Goal: Answer question/provide support

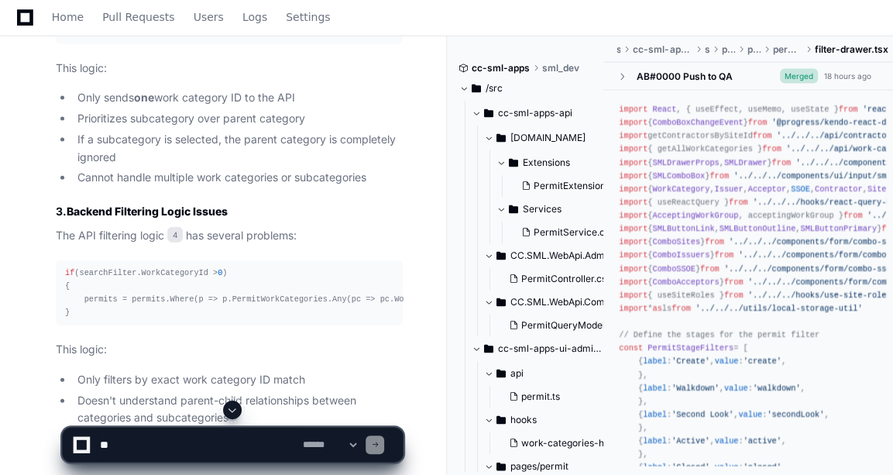
scroll to position [1881, 0]
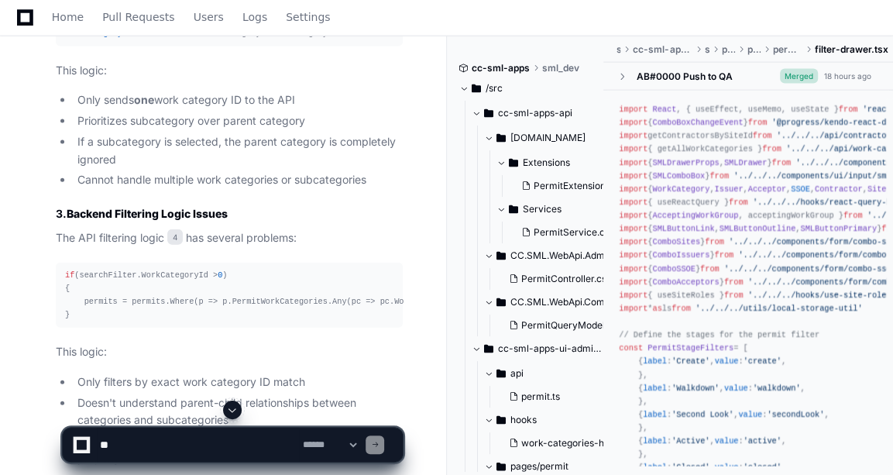
click at [319, 283] on article "I've identified several critical issues with the permit advanced filters that p…" at bounding box center [229, 393] width 347 height 1676
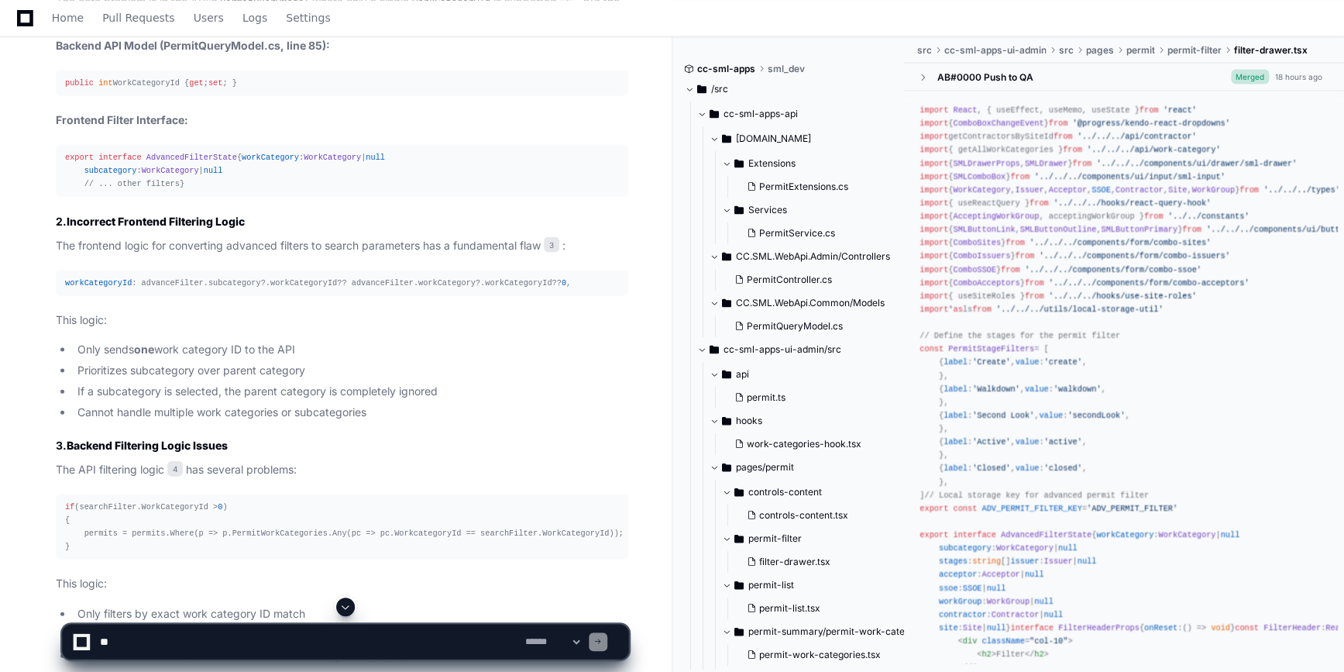
scroll to position [1257, 0]
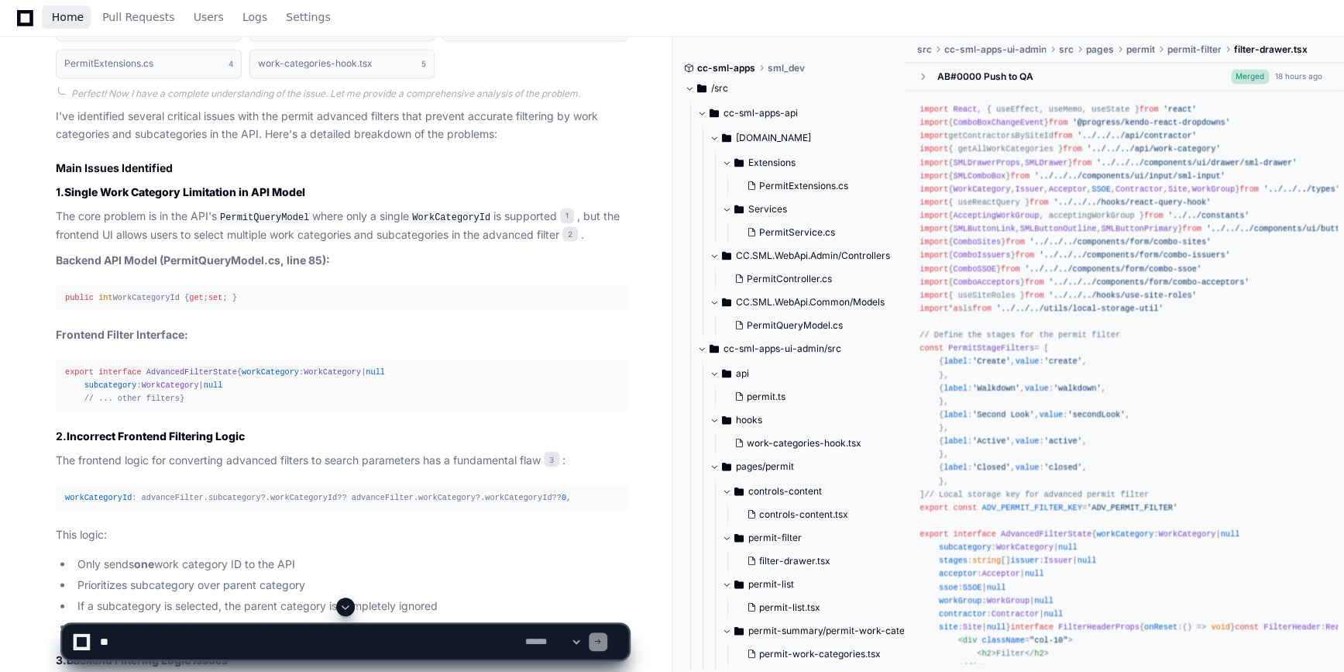
click at [72, 20] on span "Home" at bounding box center [68, 16] width 32 height 9
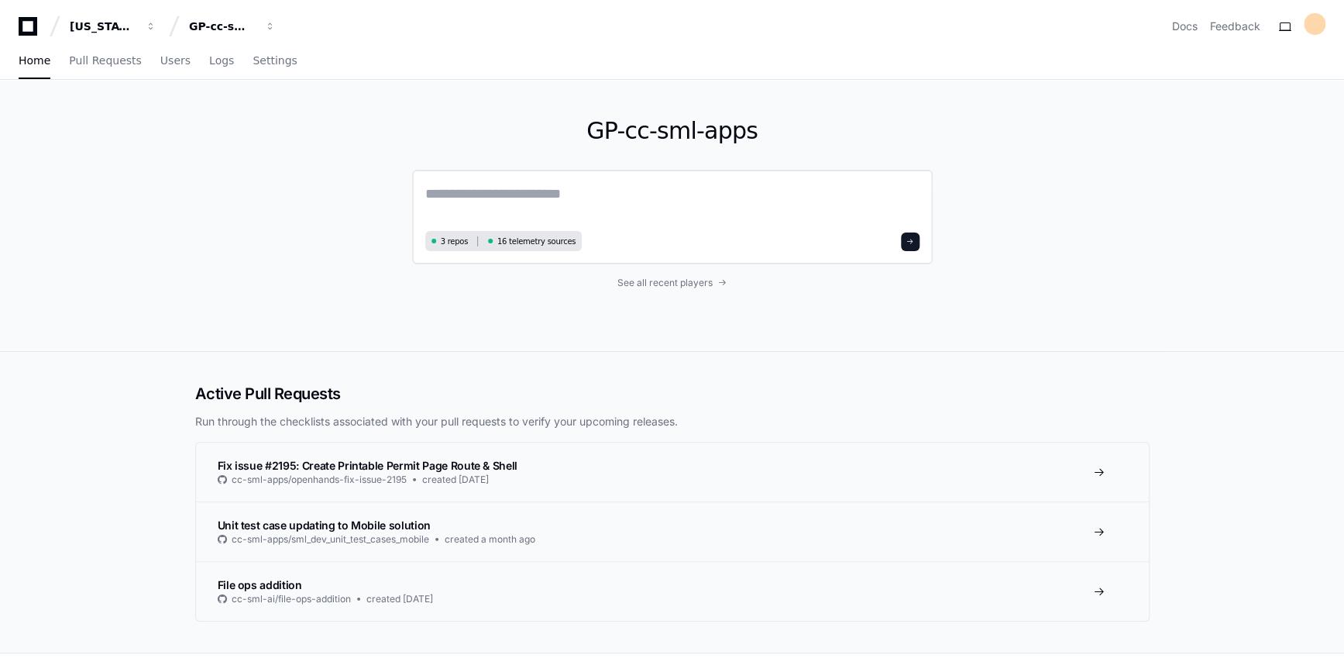
click at [527, 191] on textarea at bounding box center [672, 204] width 494 height 43
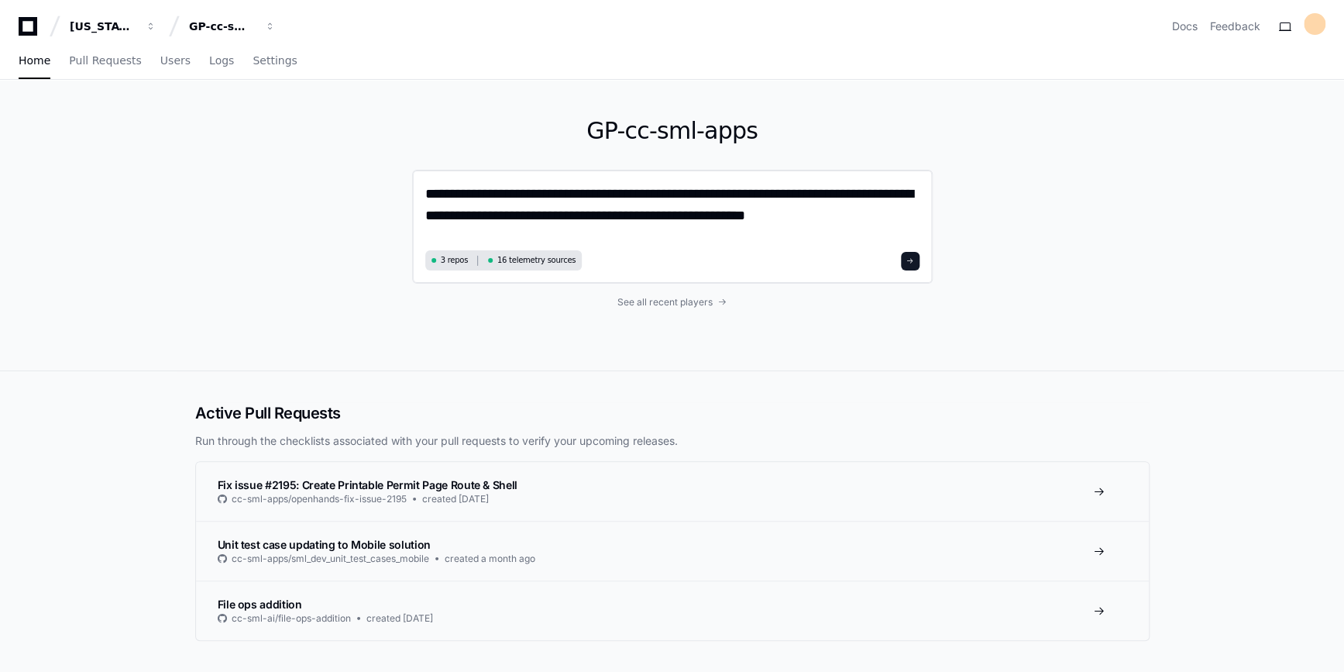
click at [808, 214] on textarea "**********" at bounding box center [672, 214] width 494 height 63
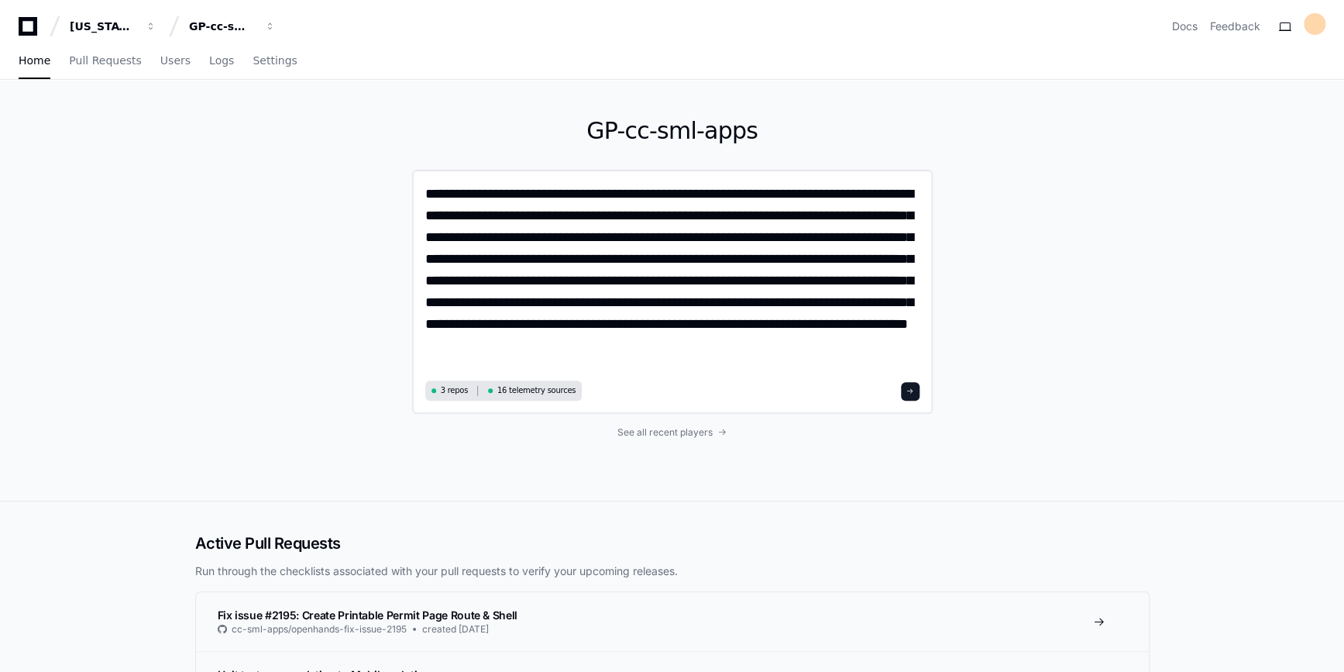
type textarea "**********"
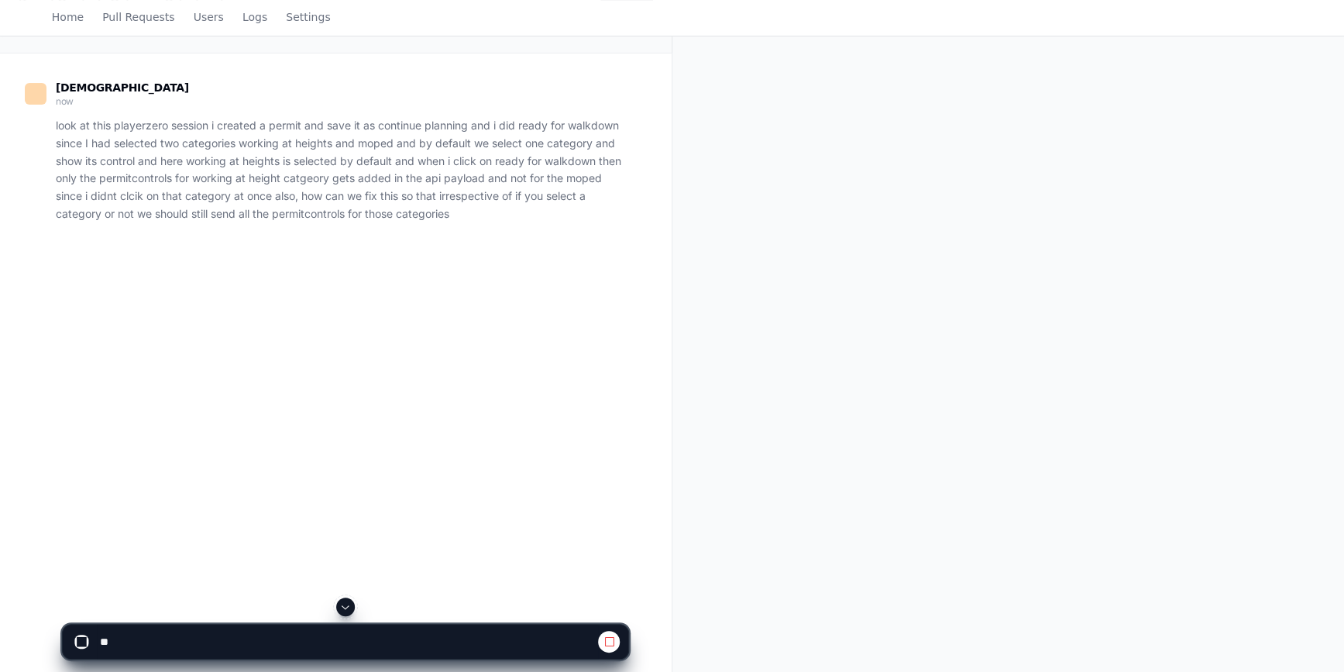
scroll to position [112, 0]
click at [606, 474] on span at bounding box center [609, 641] width 12 height 12
click at [201, 474] on textarea at bounding box center [309, 641] width 425 height 34
paste textarea "**********"
type textarea "**********"
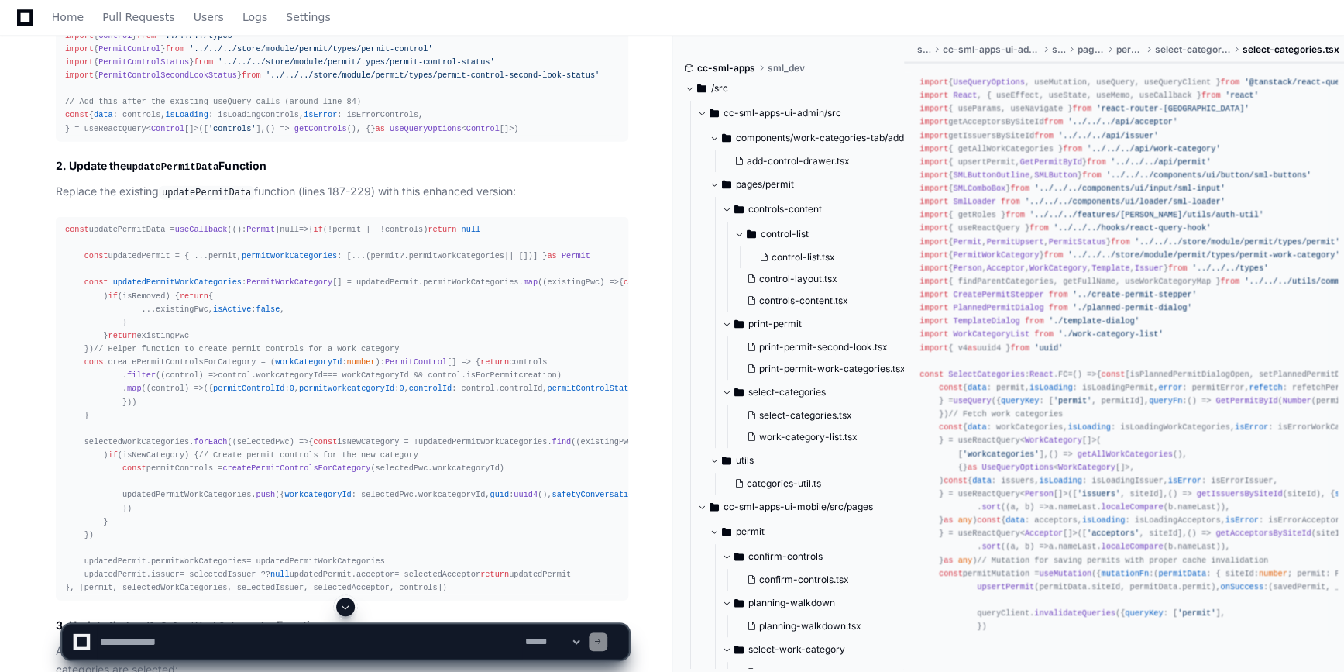
scroll to position [1753, 0]
click at [218, 199] on code "updatePermitData" at bounding box center [206, 192] width 95 height 14
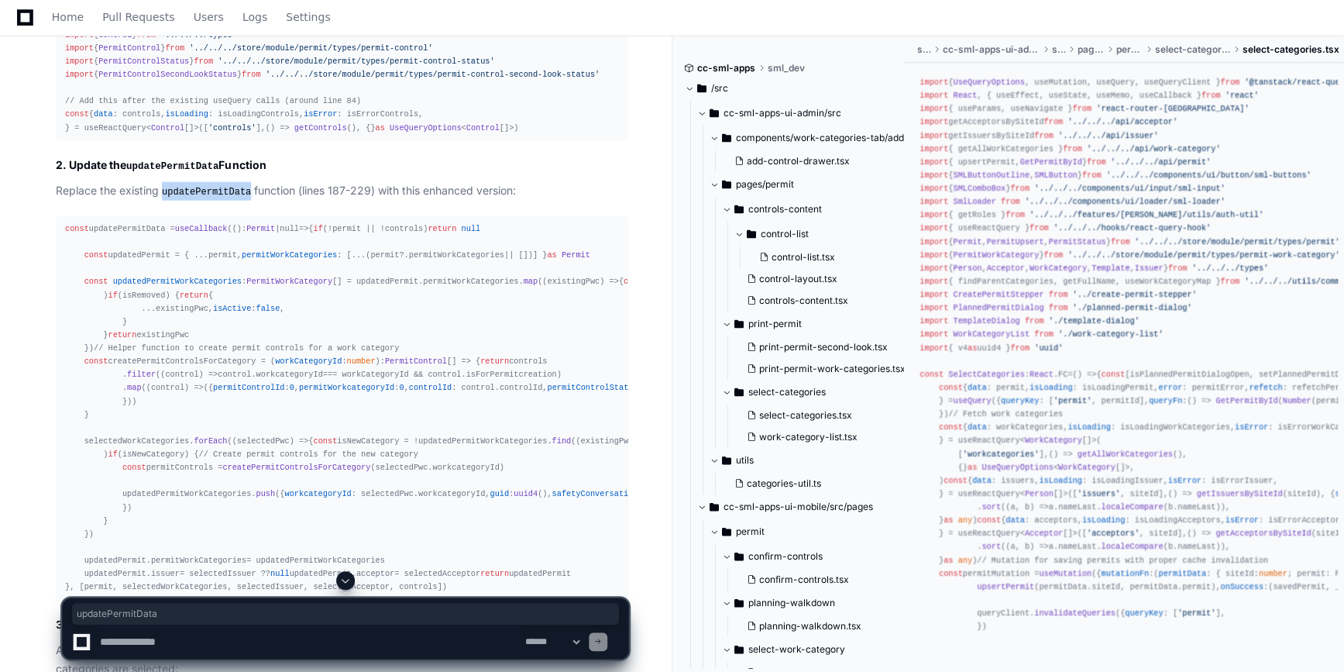
click at [218, 199] on code "updatePermitData" at bounding box center [206, 192] width 95 height 14
copy code "updatePermitData"
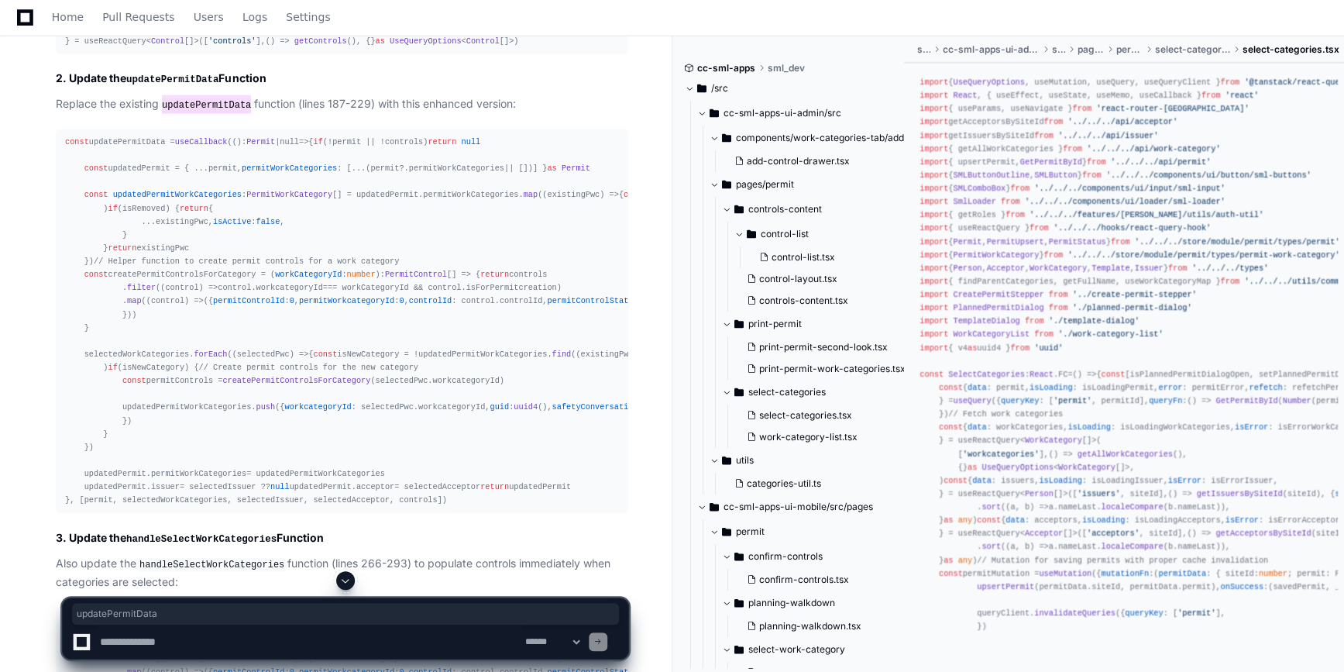
scroll to position [1840, 0]
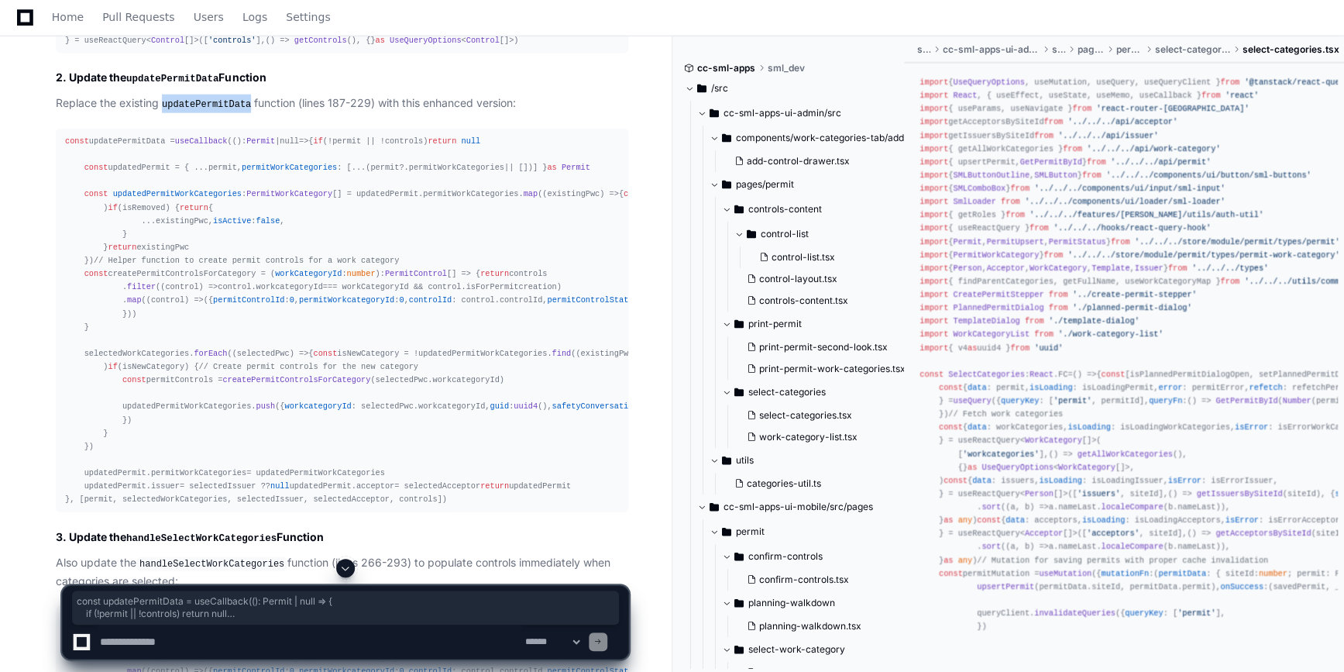
drag, startPoint x: 62, startPoint y: 178, endPoint x: 110, endPoint y: 414, distance: 240.3
click at [110, 414] on pre "const updatePermitData = useCallback ((): Permit | null => { if (!permit || !co…" at bounding box center [342, 321] width 572 height 384
copy div "const updatePermitData = useCallback ((): Permit | null => { if (!permit || !co…"
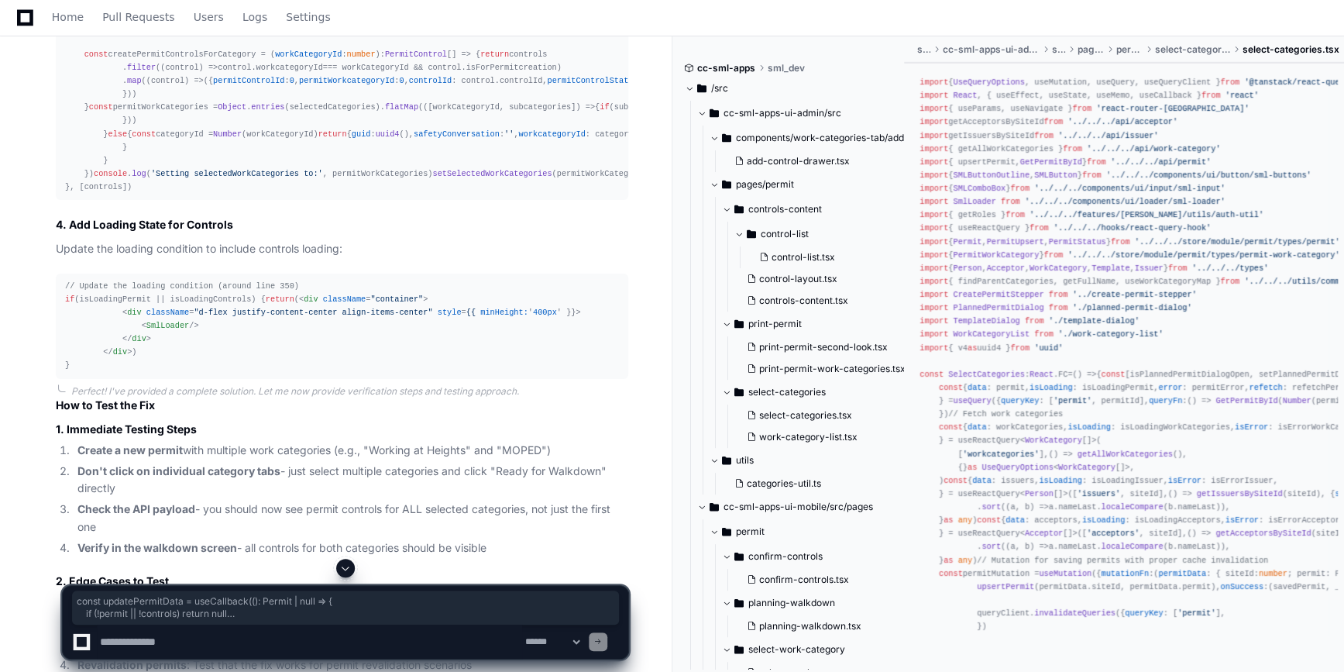
scroll to position [2431, 0]
drag, startPoint x: 300, startPoint y: 403, endPoint x: 102, endPoint y: 147, distance: 323.0
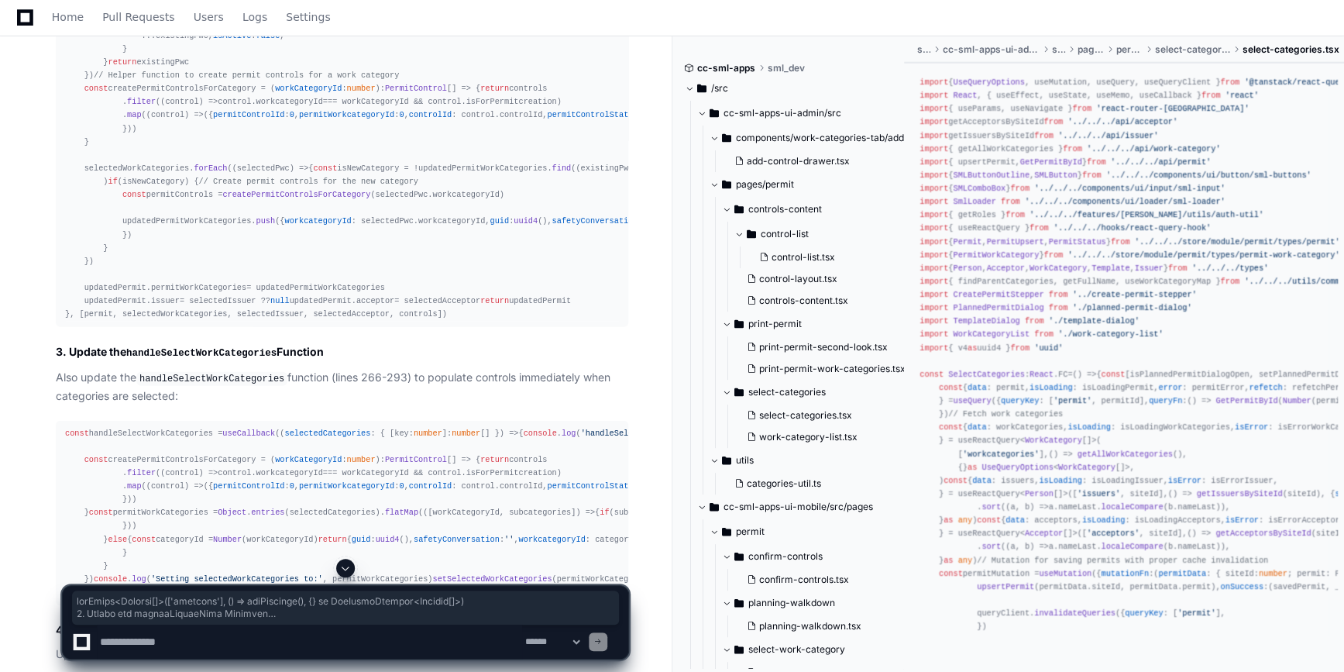
scroll to position [1887, 0]
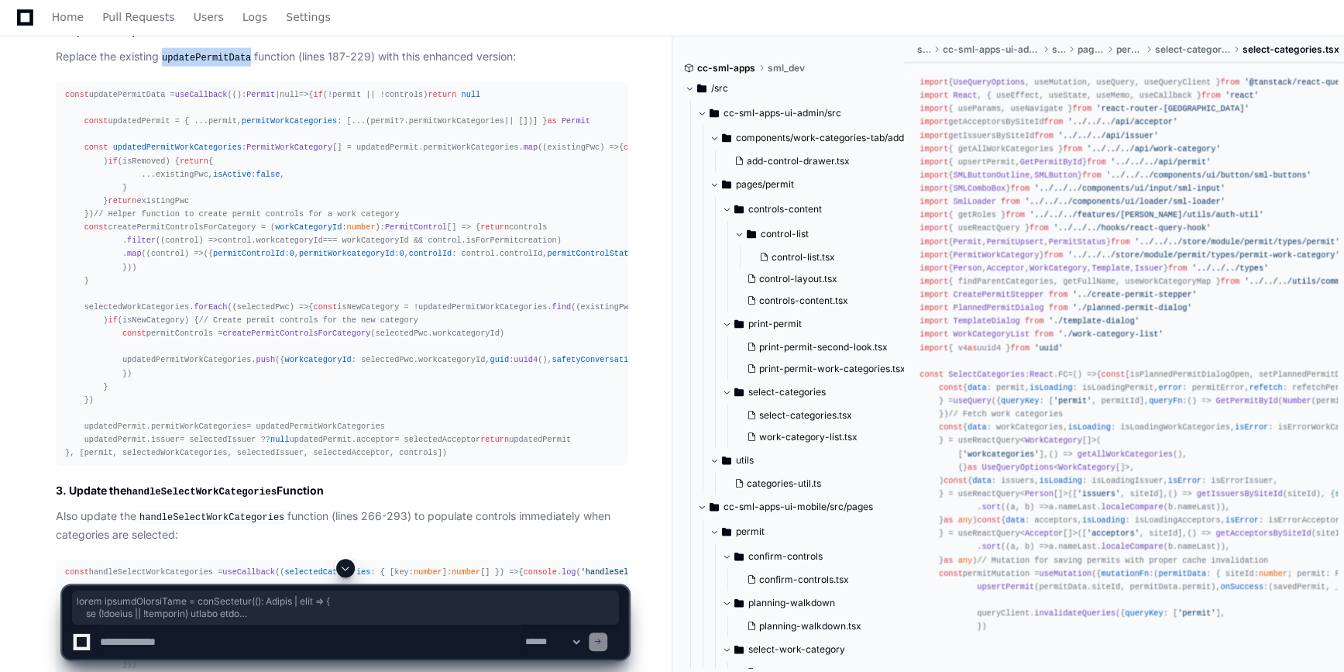
copy div "const updatePermitData = useCallback ((): Permit | null => { if (!permit || !co…"
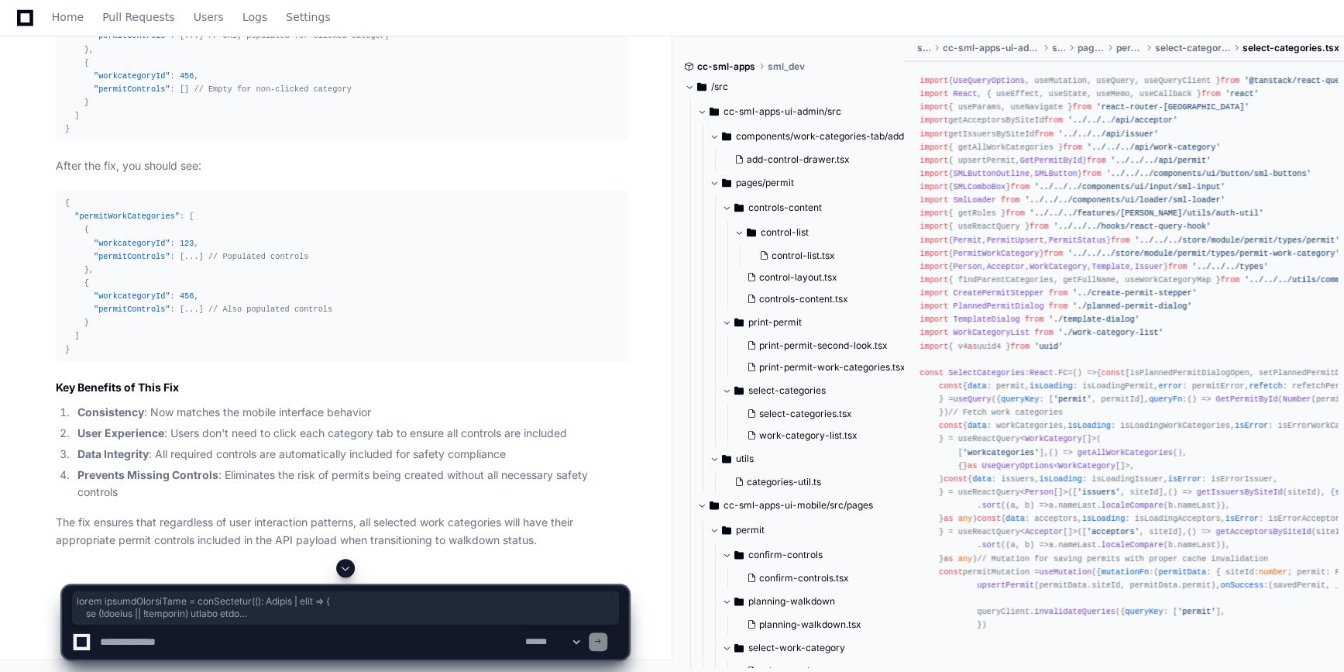
scroll to position [4170, 0]
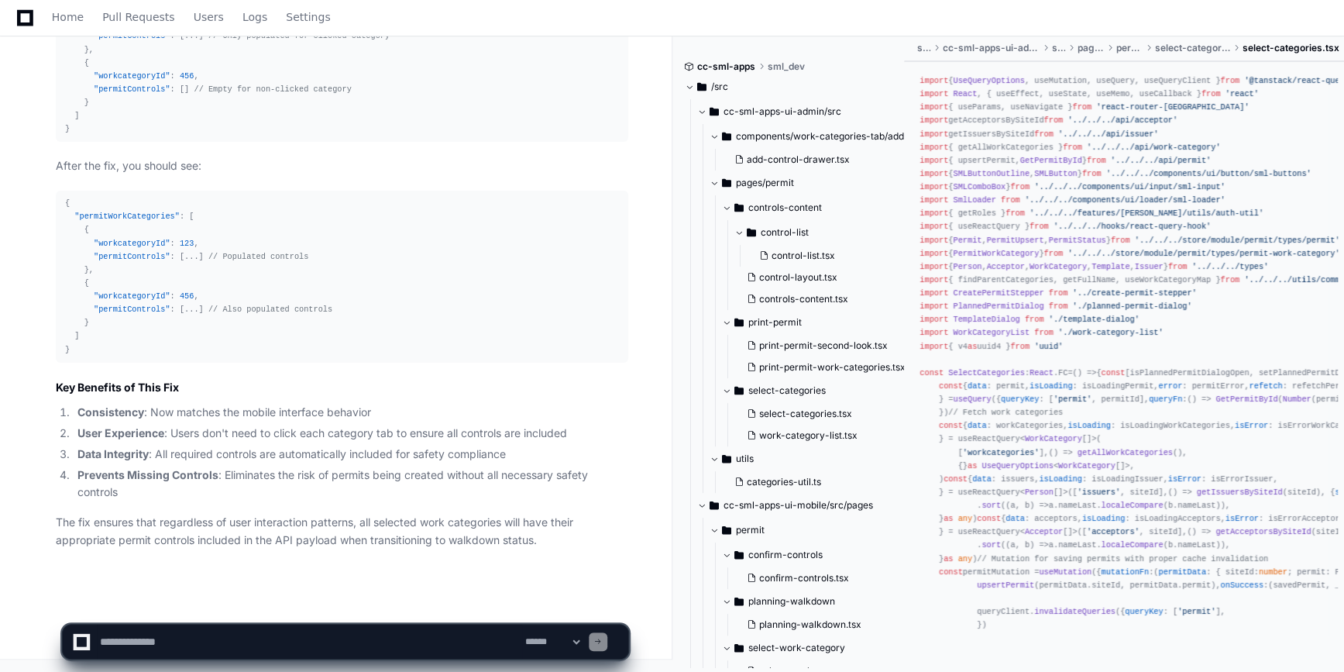
click at [163, 474] on textarea at bounding box center [309, 641] width 425 height 34
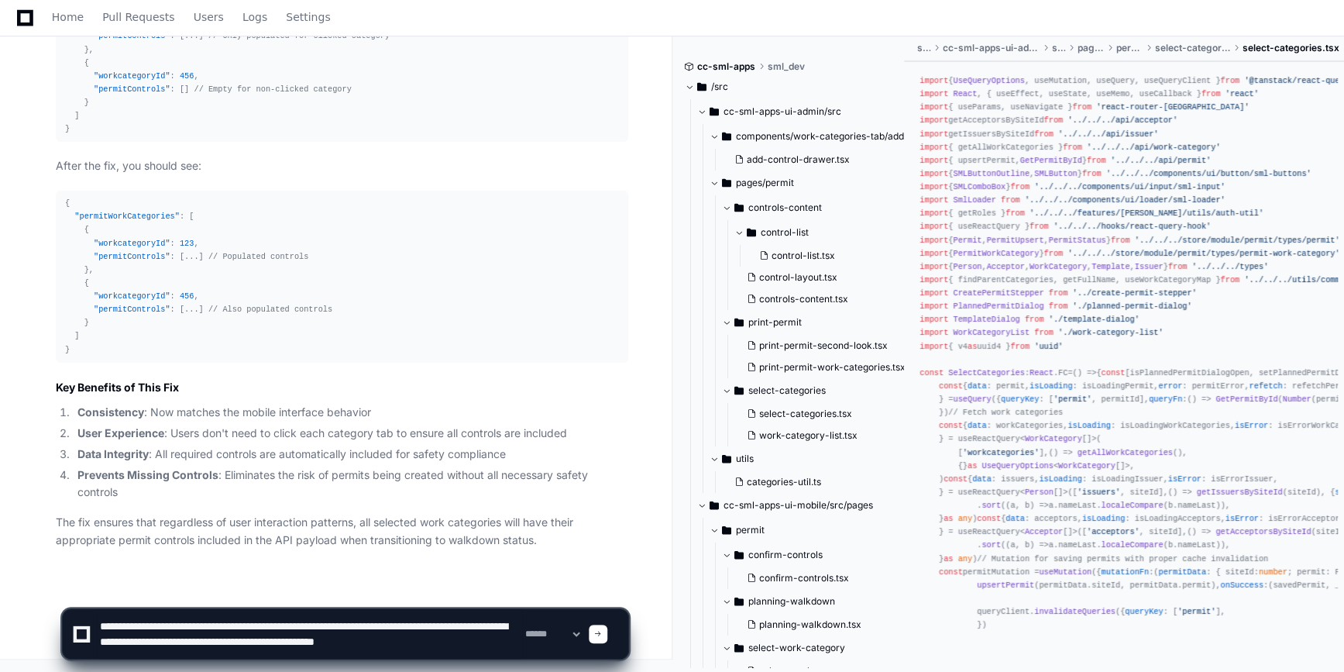
scroll to position [0, 0]
type textarea "**********"
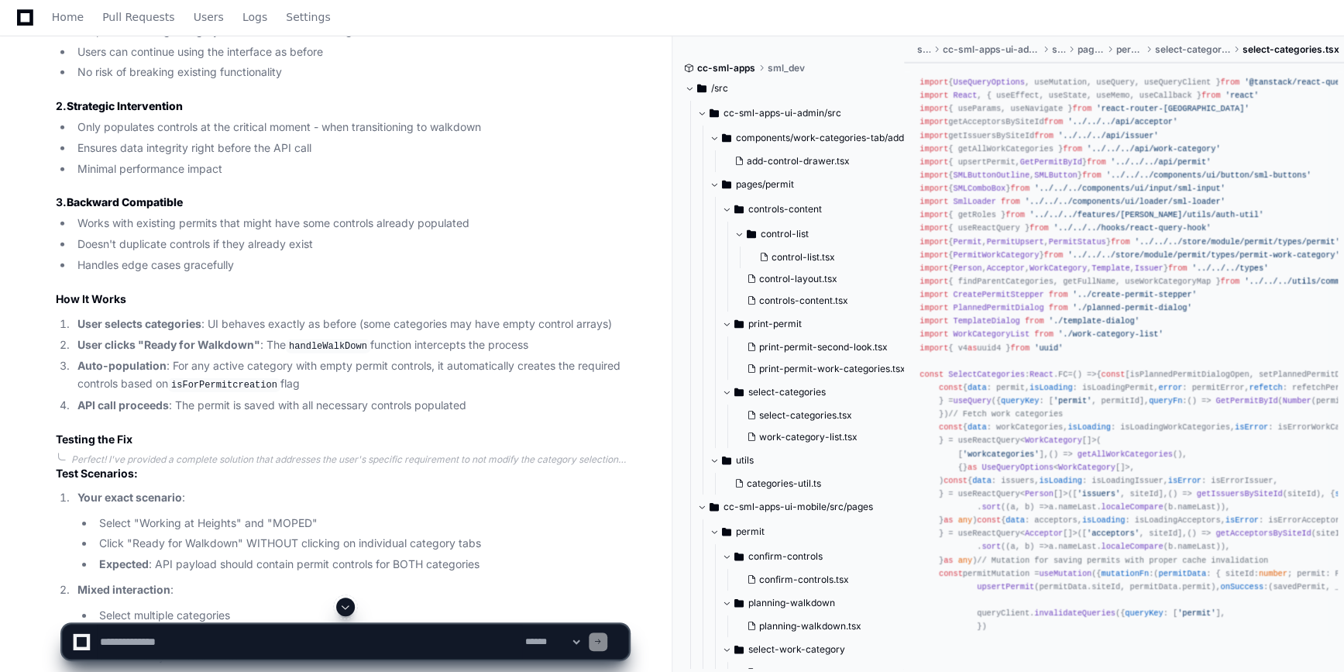
scroll to position [5072, 0]
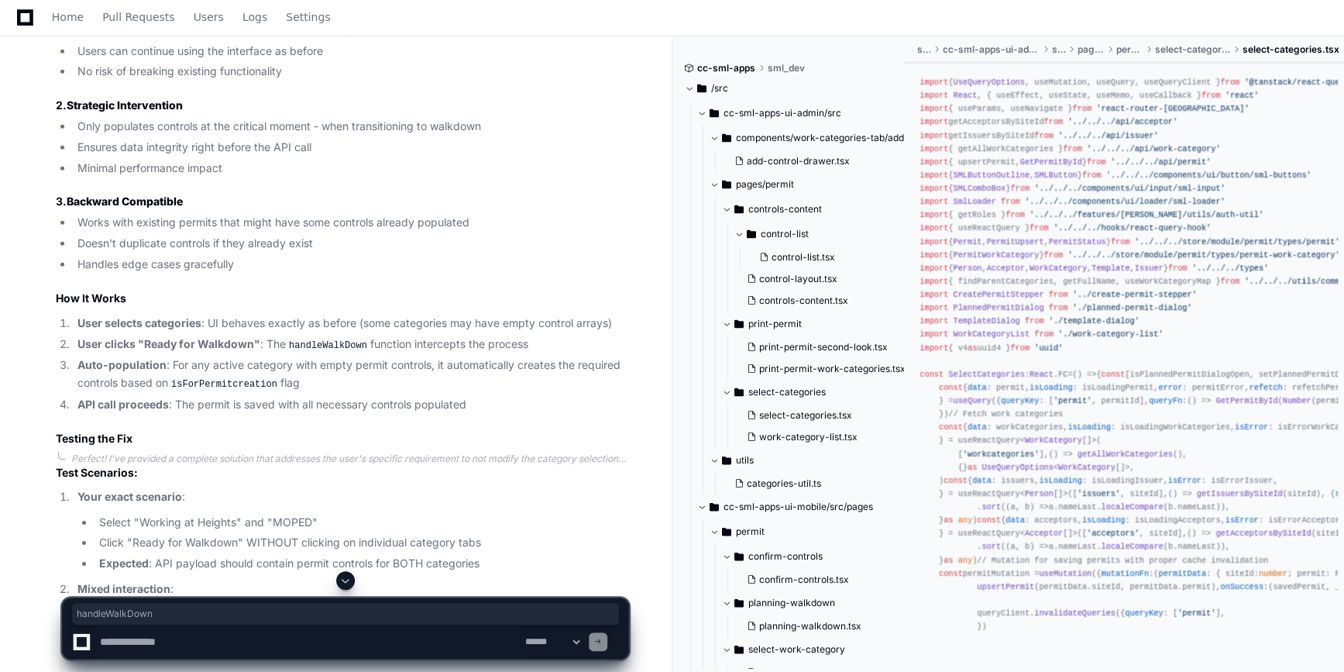
copy div "handleWalkDown"
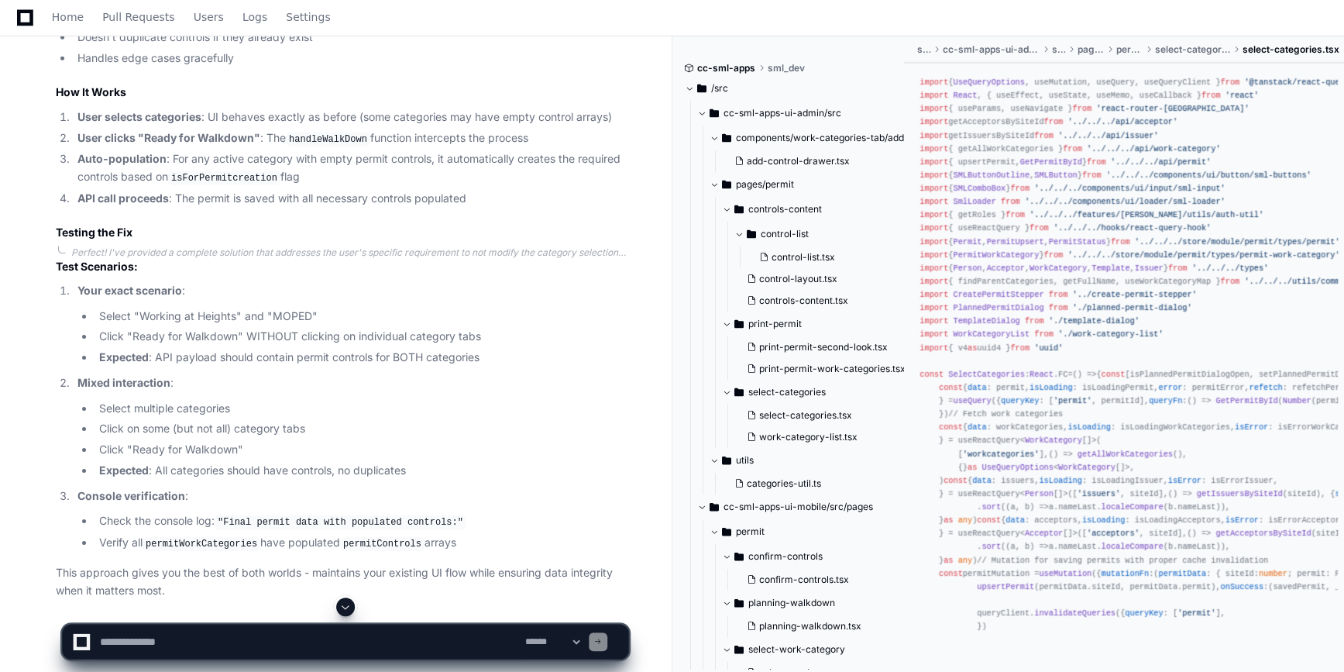
scroll to position [5279, 0]
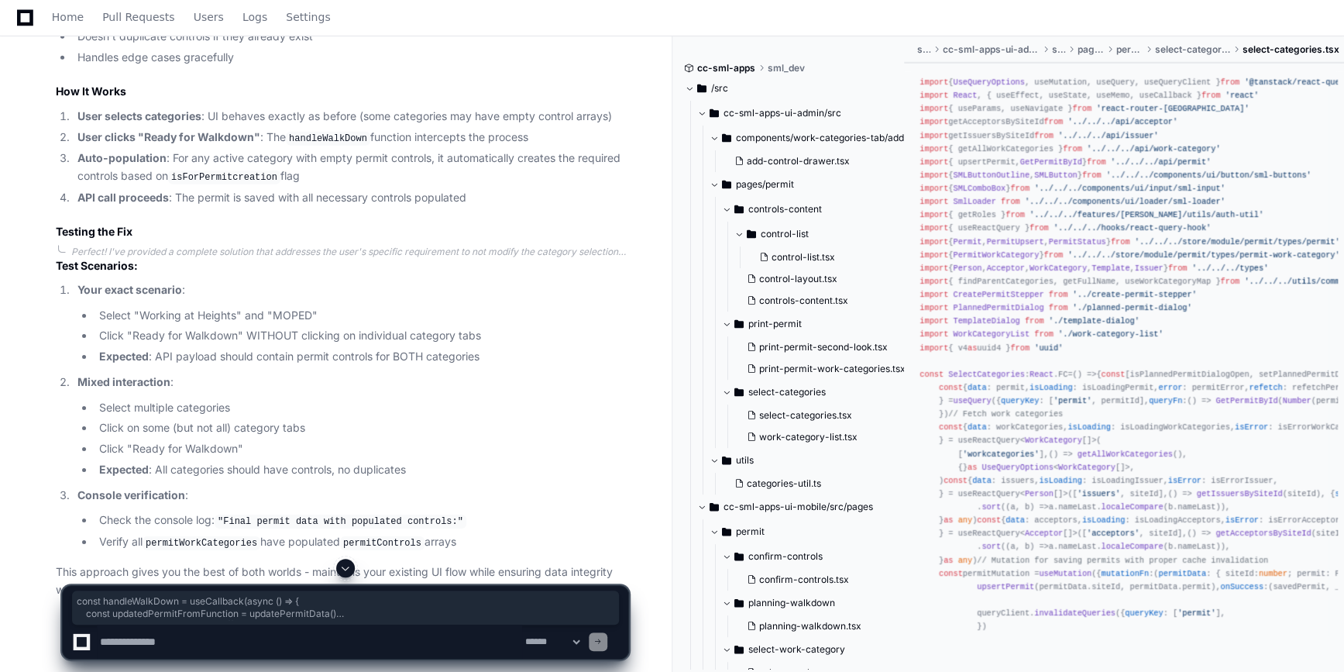
drag, startPoint x: 60, startPoint y: 196, endPoint x: 173, endPoint y: 345, distance: 187.4
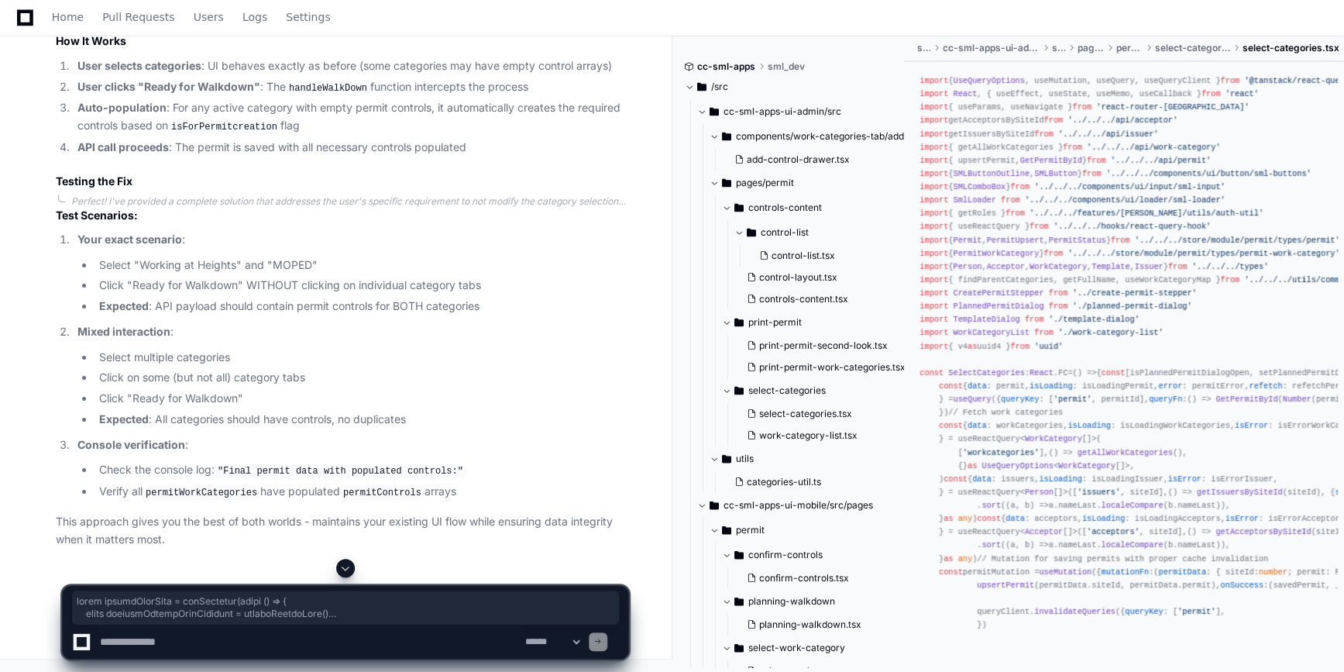
scroll to position [5666, 0]
copy div "const handleWalkDown = useCallback ( async () => { const updatedPermitFromFunct…"
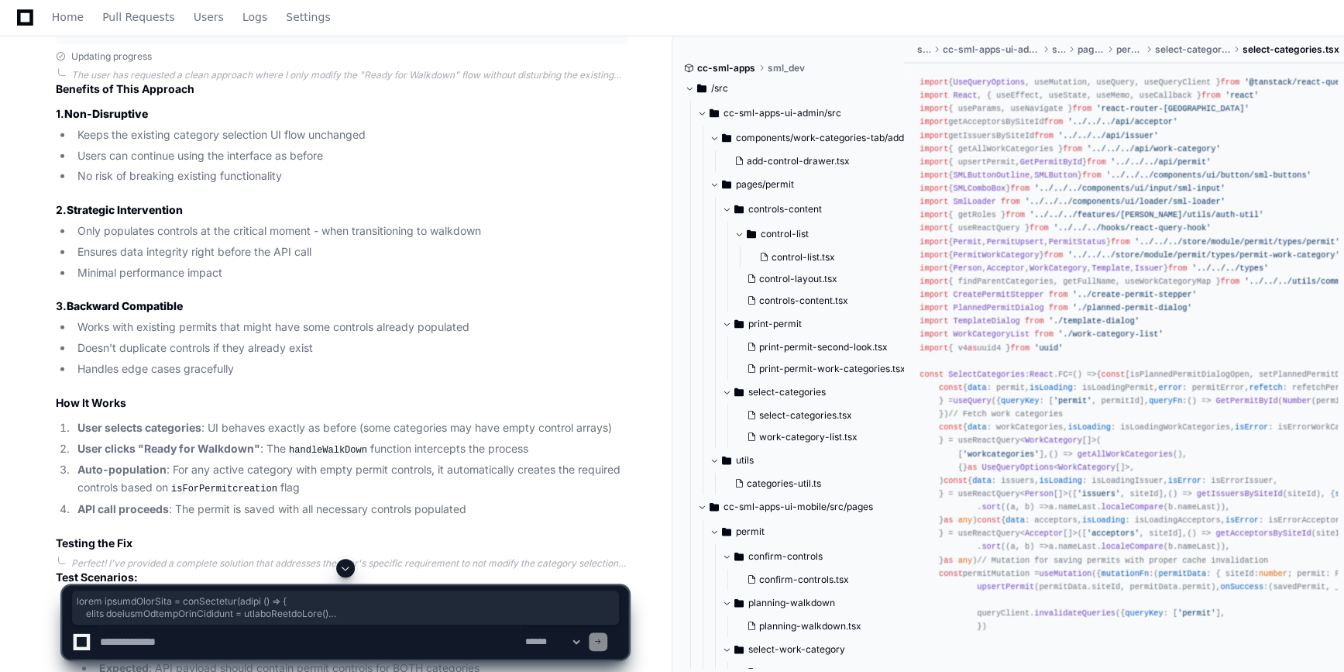
scroll to position [4967, 0]
drag, startPoint x: 65, startPoint y: 357, endPoint x: 496, endPoint y: 407, distance: 433.6
copy div "const { data : controls, isLoading : isLoadingControls, isError : isErrorContro…"
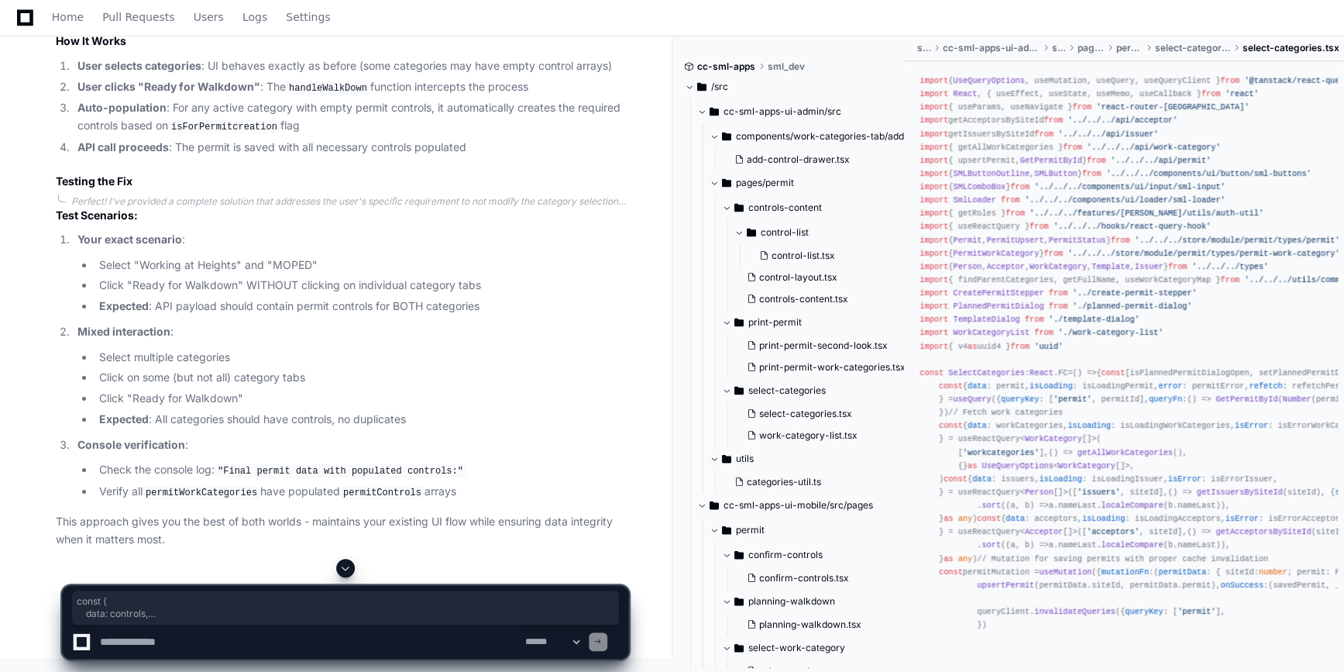
scroll to position [6127, 0]
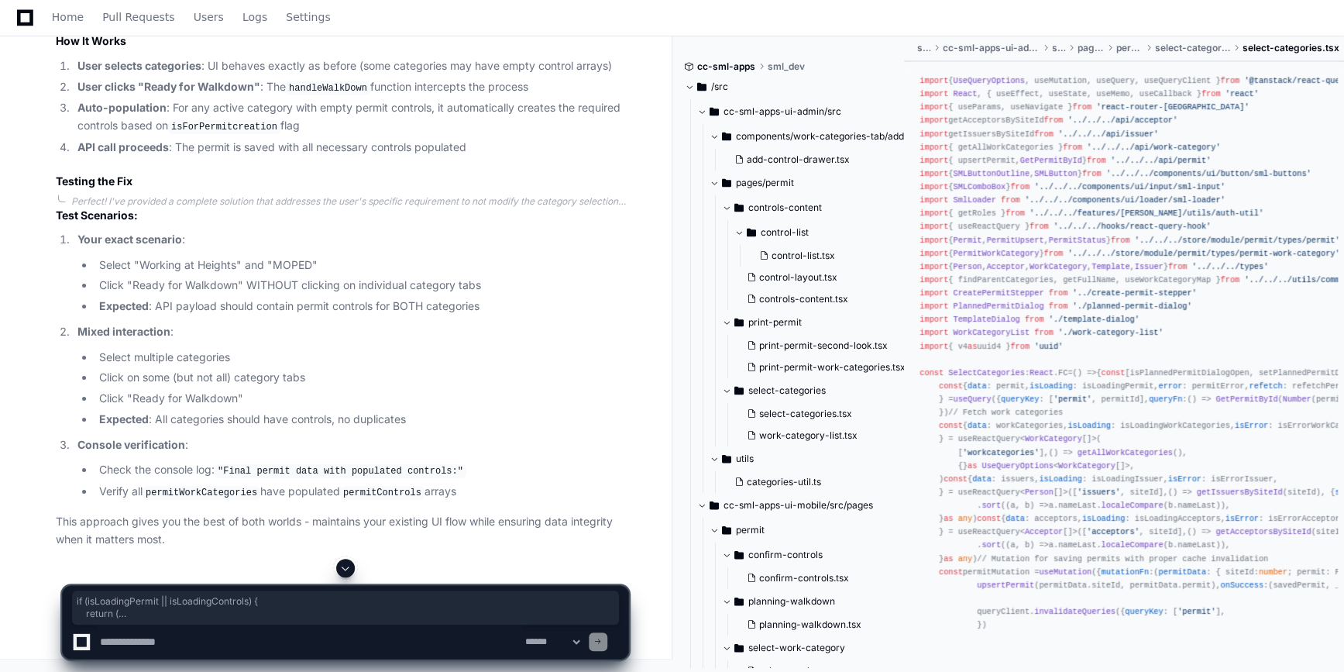
drag, startPoint x: 64, startPoint y: 135, endPoint x: 81, endPoint y: 345, distance: 210.7
drag, startPoint x: 81, startPoint y: 345, endPoint x: 205, endPoint y: 158, distance: 224.1
drag, startPoint x: 70, startPoint y: 246, endPoint x: 64, endPoint y: 143, distance: 103.2
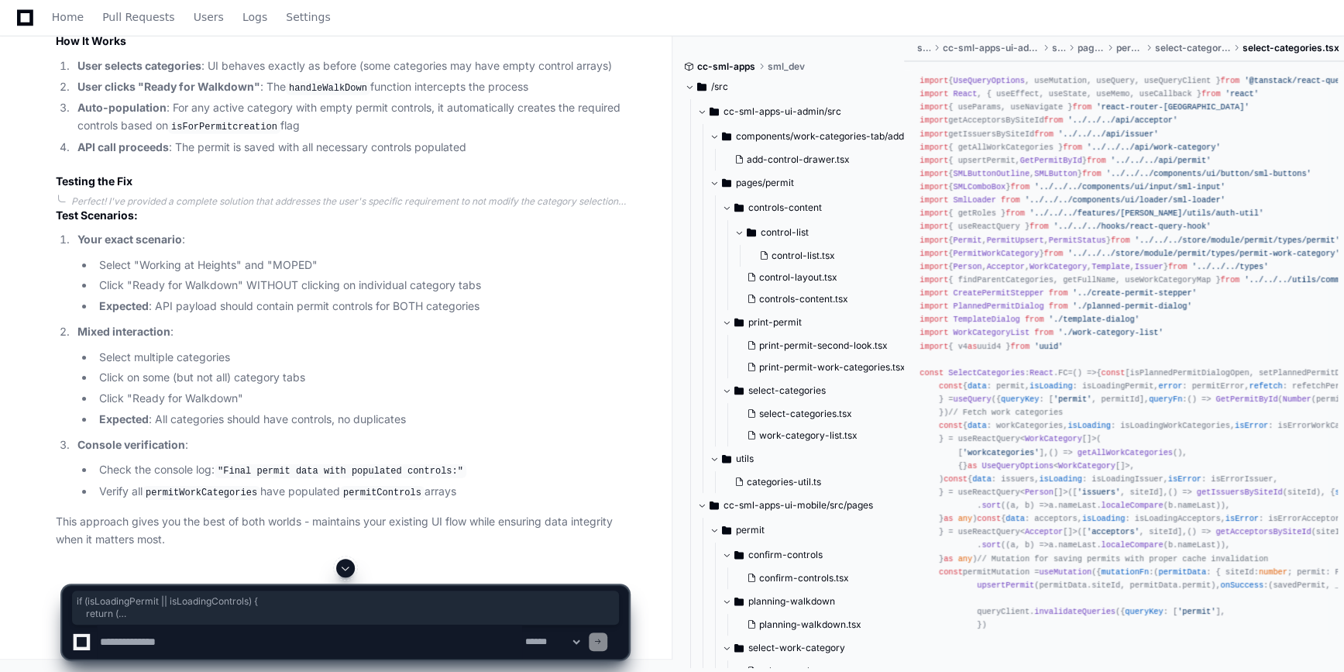
copy div "if (isLoadingPermit || isLoadingControls) { return ( < div className = "contain…"
drag, startPoint x: 61, startPoint y: 248, endPoint x: 91, endPoint y: 315, distance: 73.5
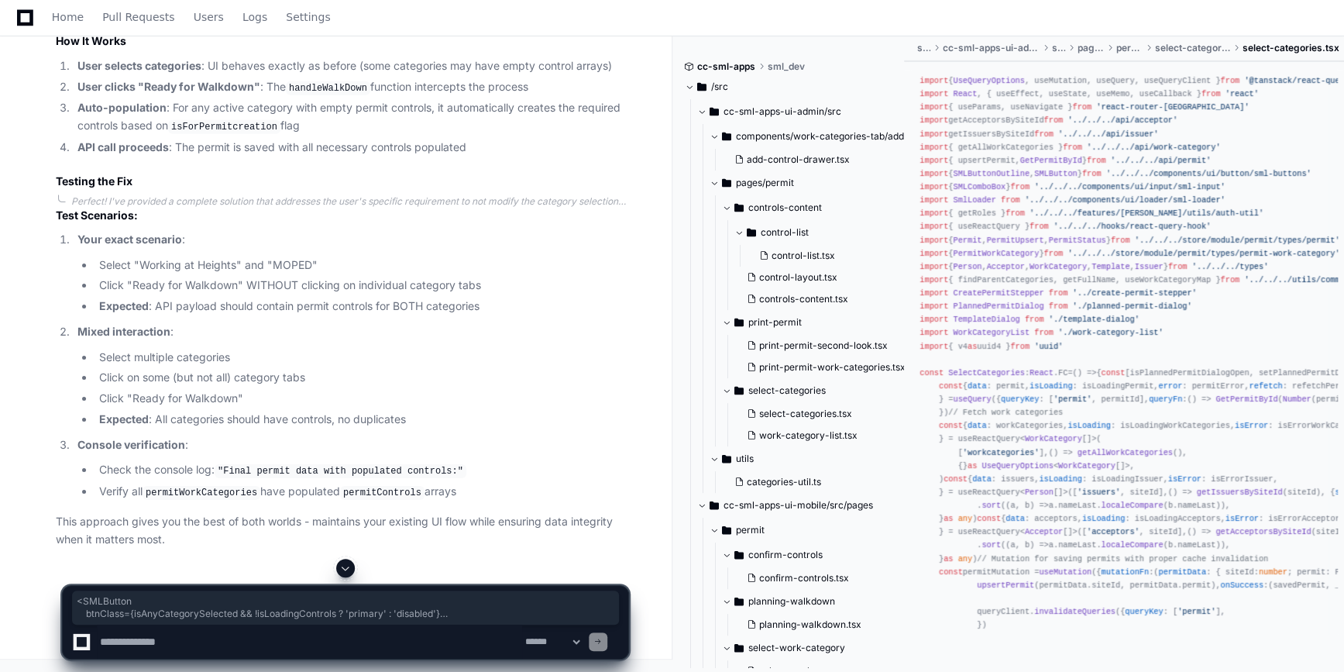
copy div "< SMLButton btnClass={isAnyCategorySelected && !isLoadingControls ? 'primary' :…"
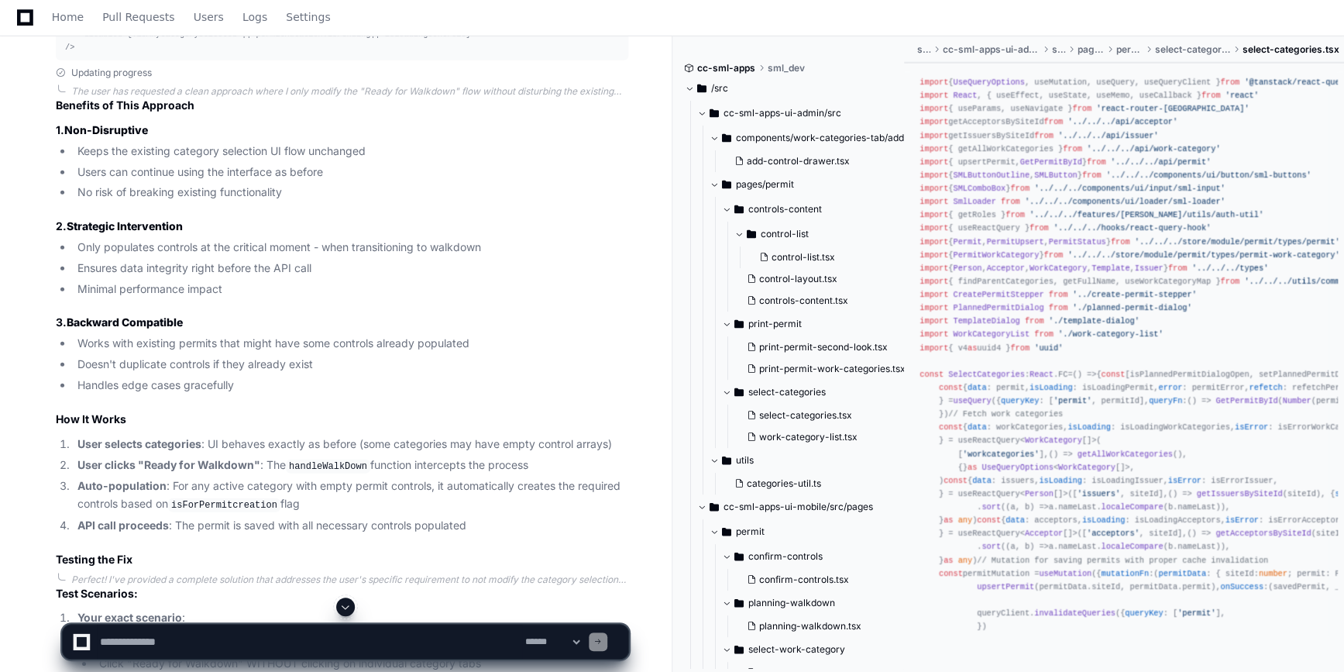
scroll to position [4770, 0]
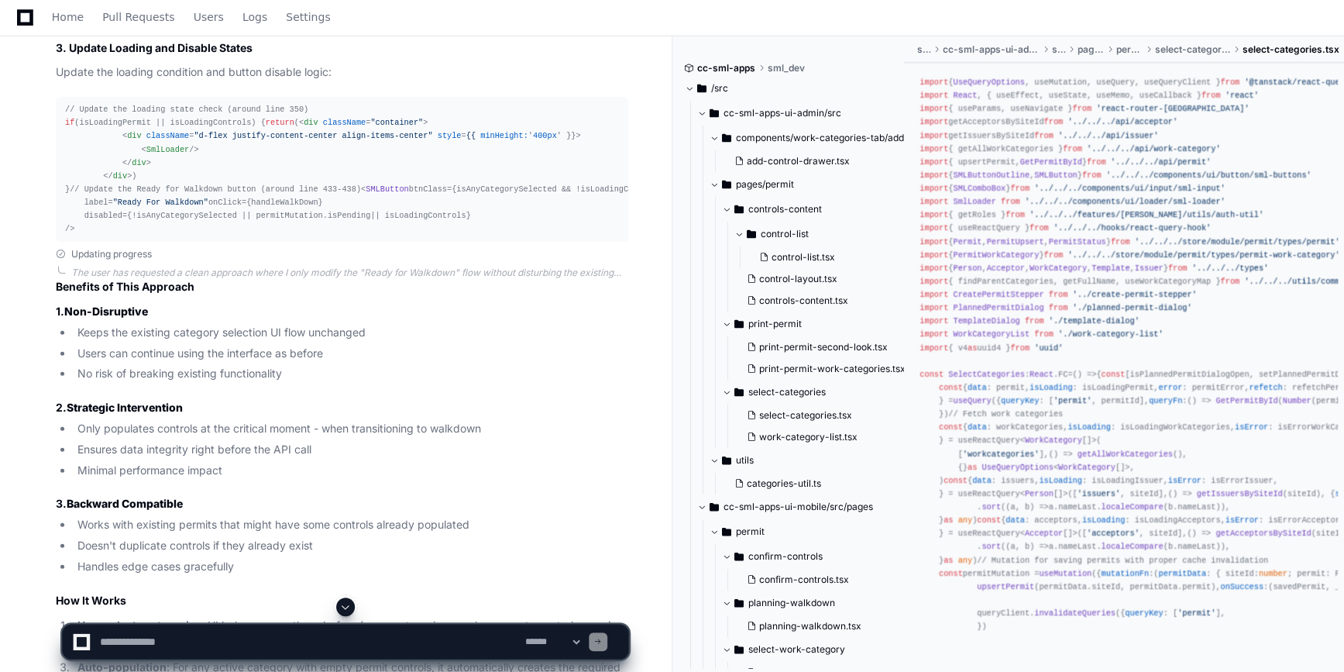
click at [212, 474] on textarea at bounding box center [309, 641] width 425 height 34
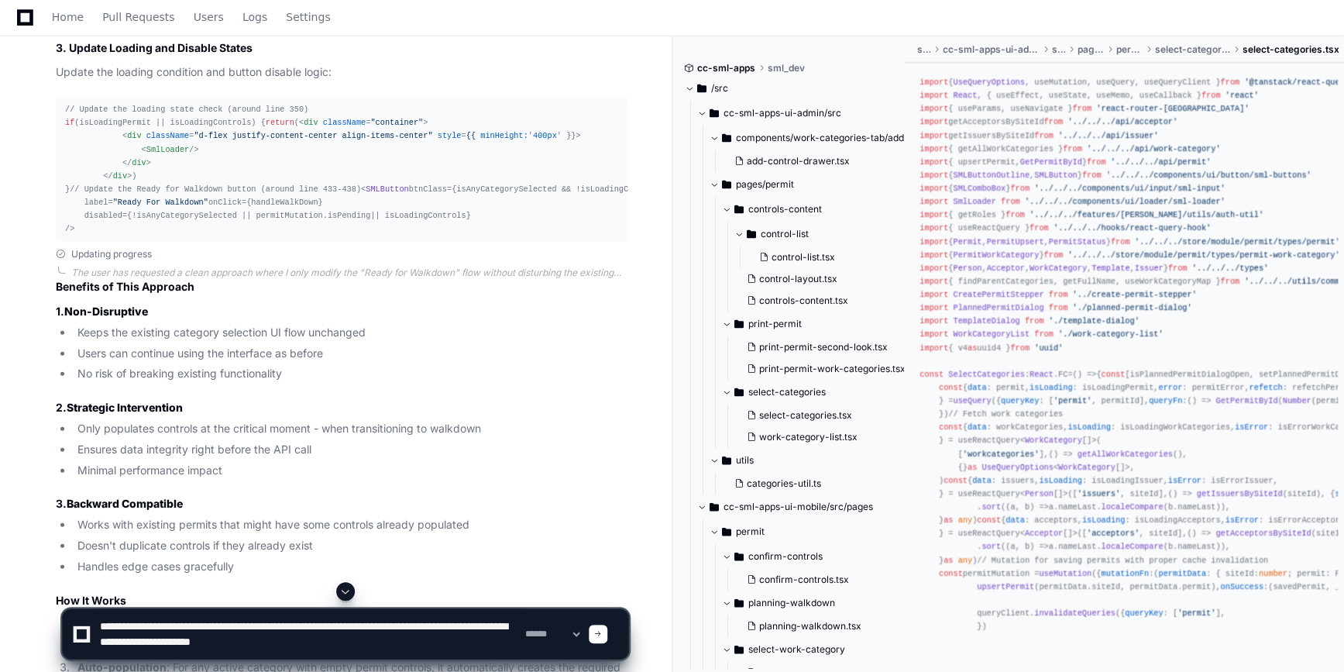
type textarea "**********"
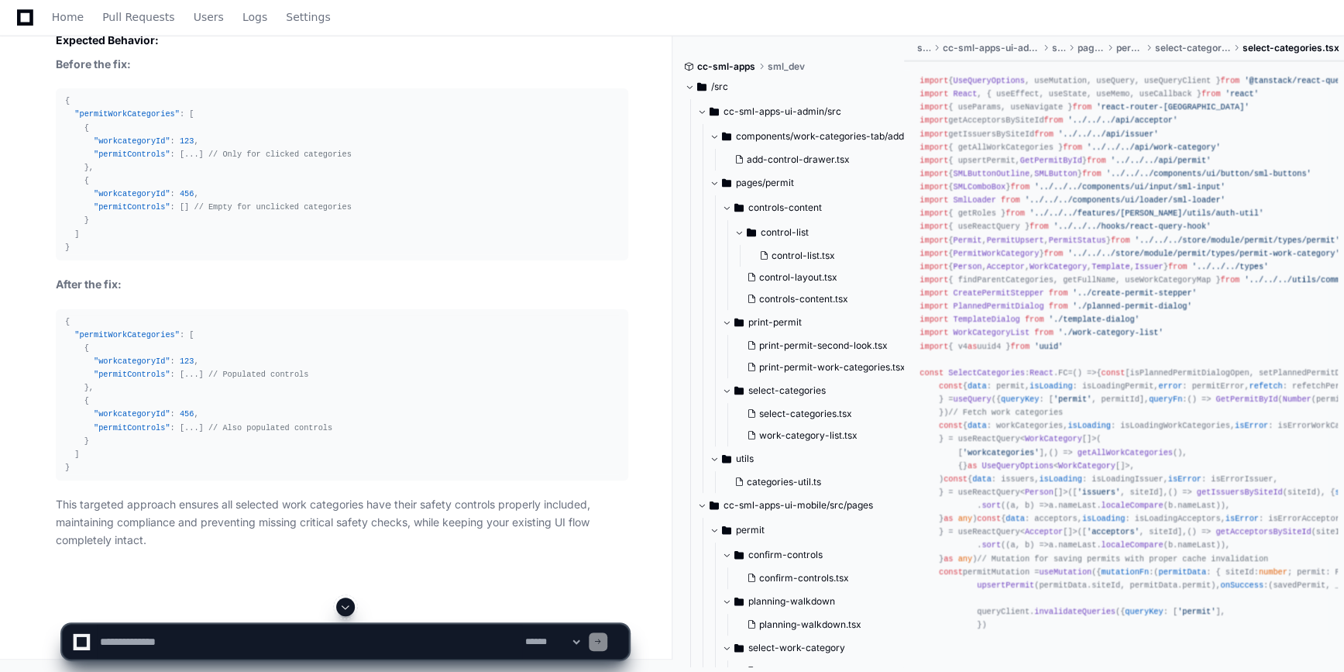
scroll to position [7942, 0]
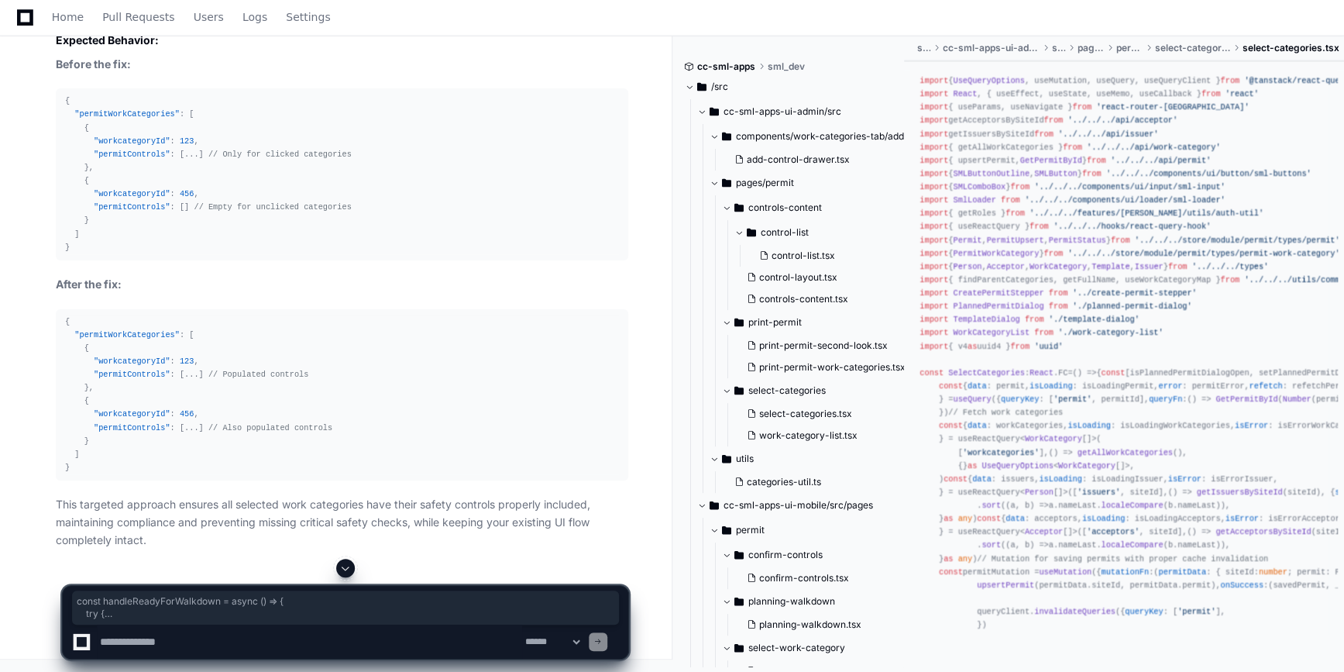
drag, startPoint x: 62, startPoint y: 193, endPoint x: 155, endPoint y: 384, distance: 212.7
copy div "const handleReadyForWalkdown = async ( ) => { try { setIsLoading ( true ) // Sh…"
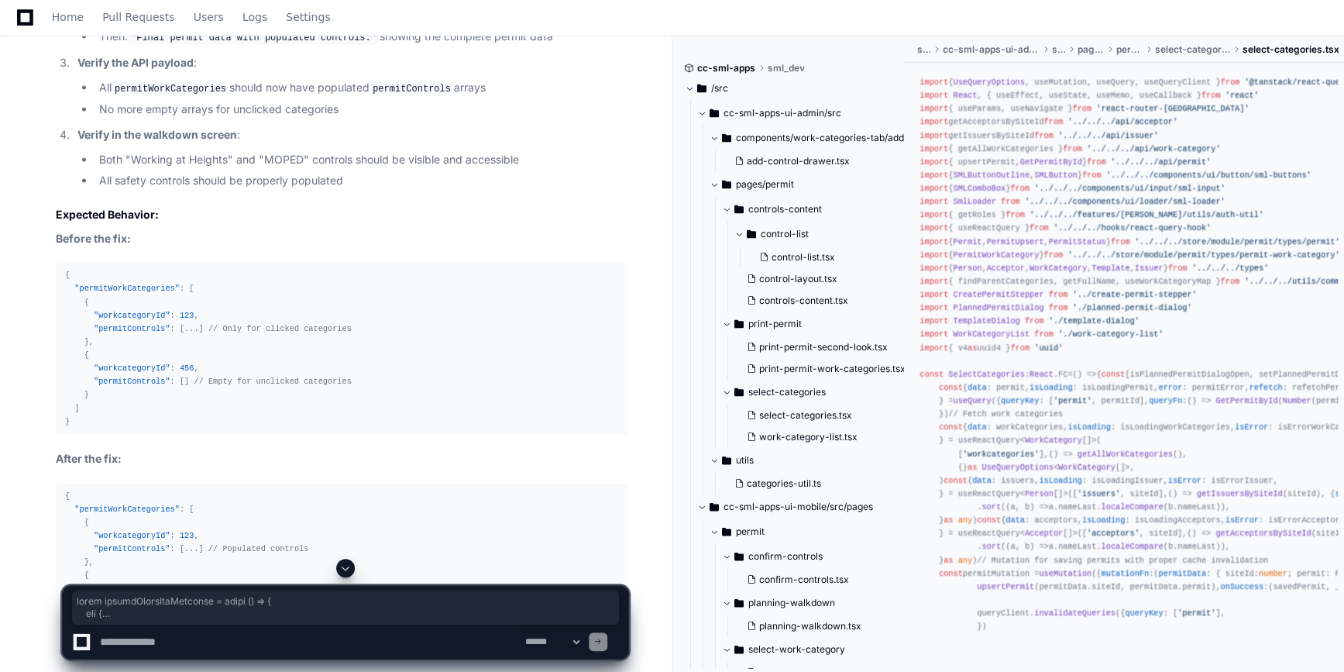
scroll to position [7402, 0]
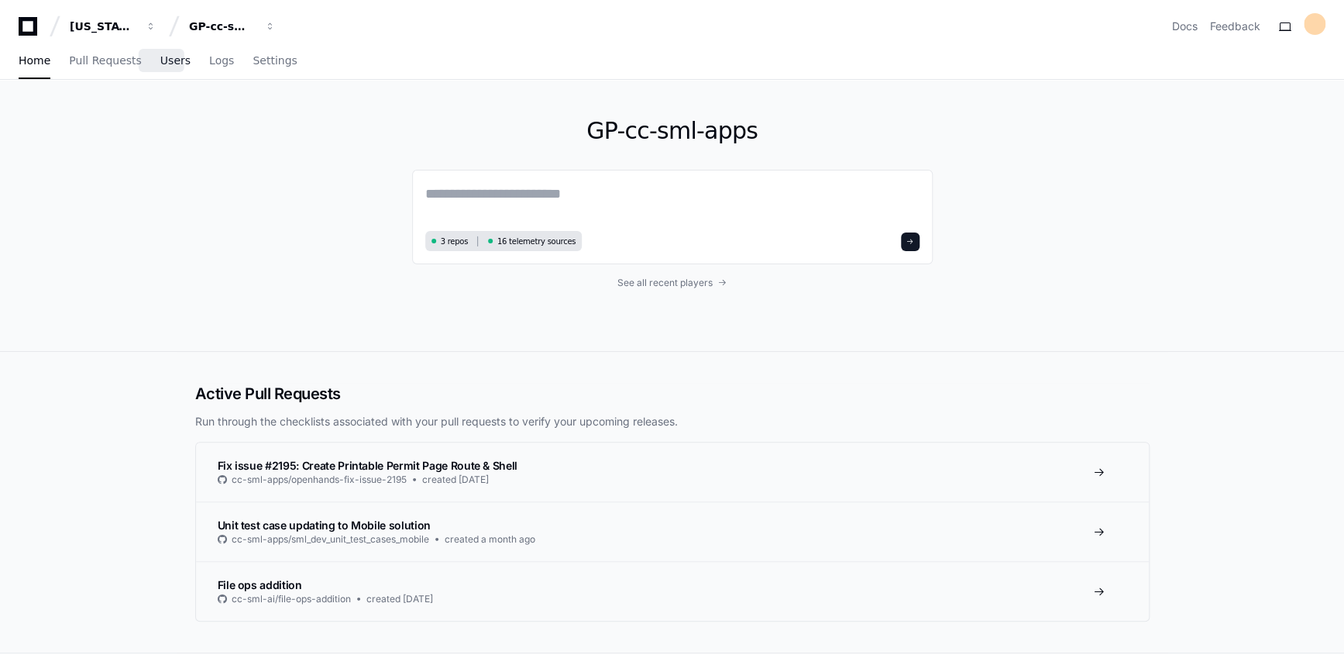
click at [160, 62] on span "Users" at bounding box center [175, 60] width 30 height 9
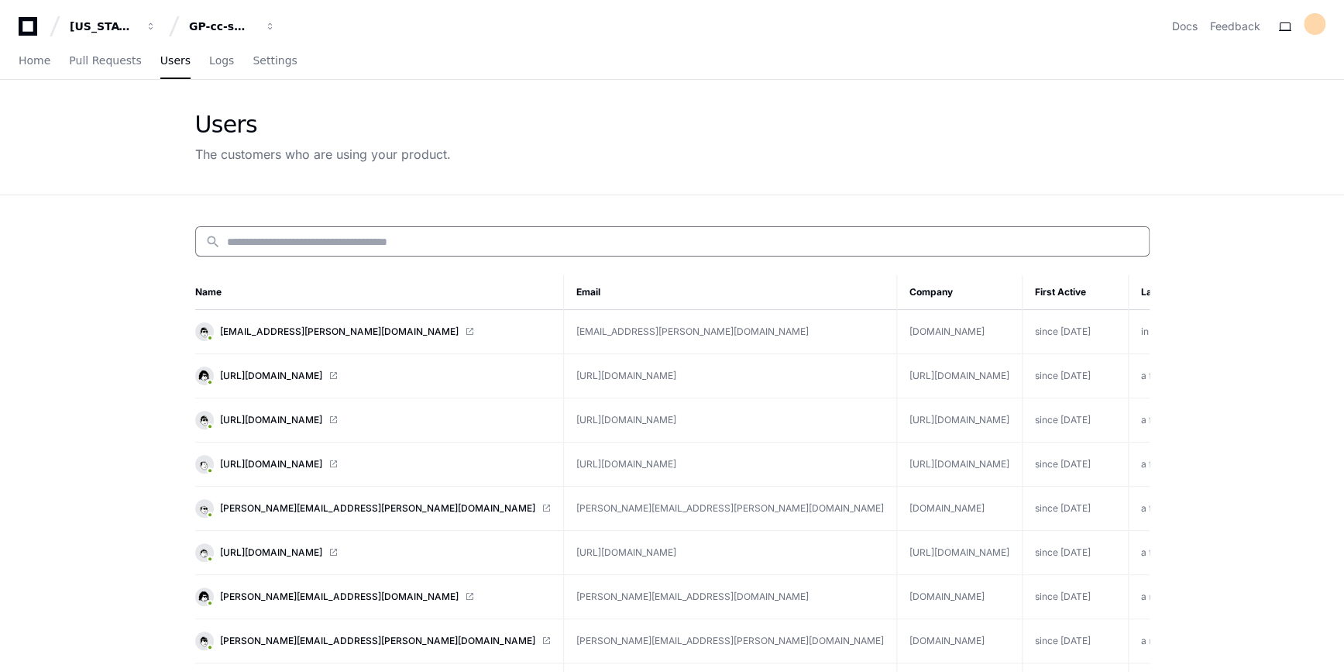
click at [374, 237] on input at bounding box center [683, 241] width 912 height 15
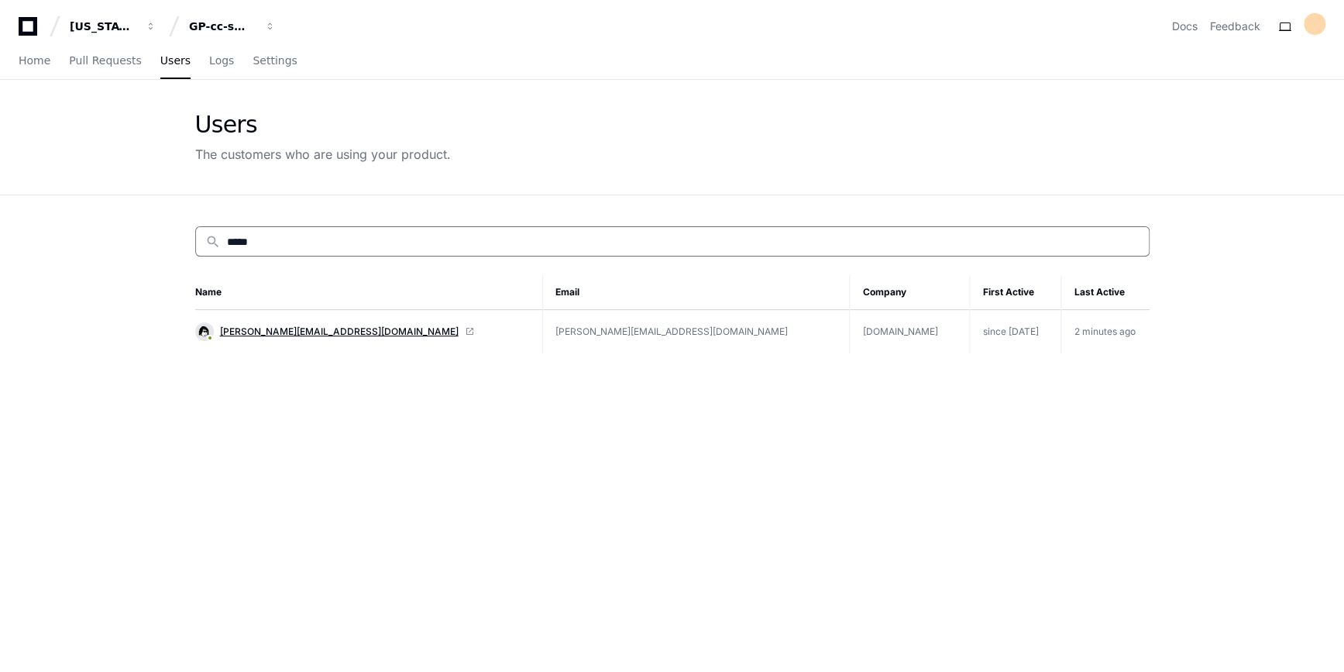
type input "*****"
click at [305, 325] on span "suruchi@kochcc.com" at bounding box center [339, 331] width 239 height 12
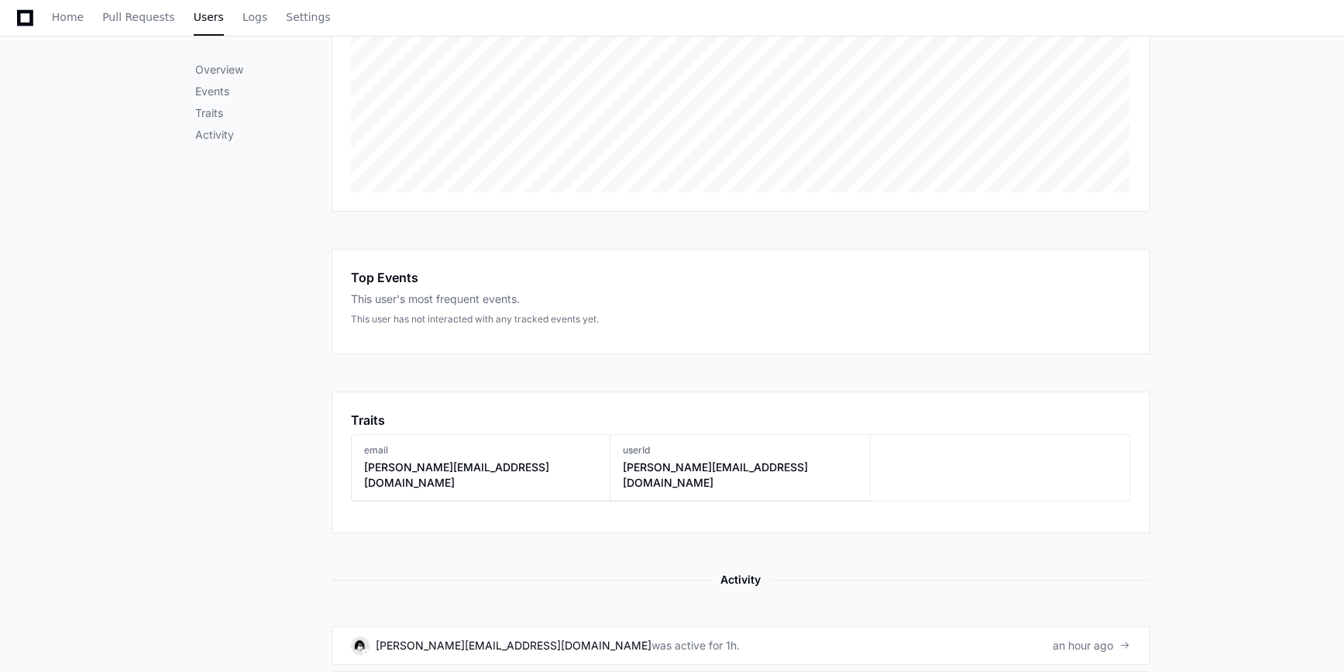
scroll to position [546, 0]
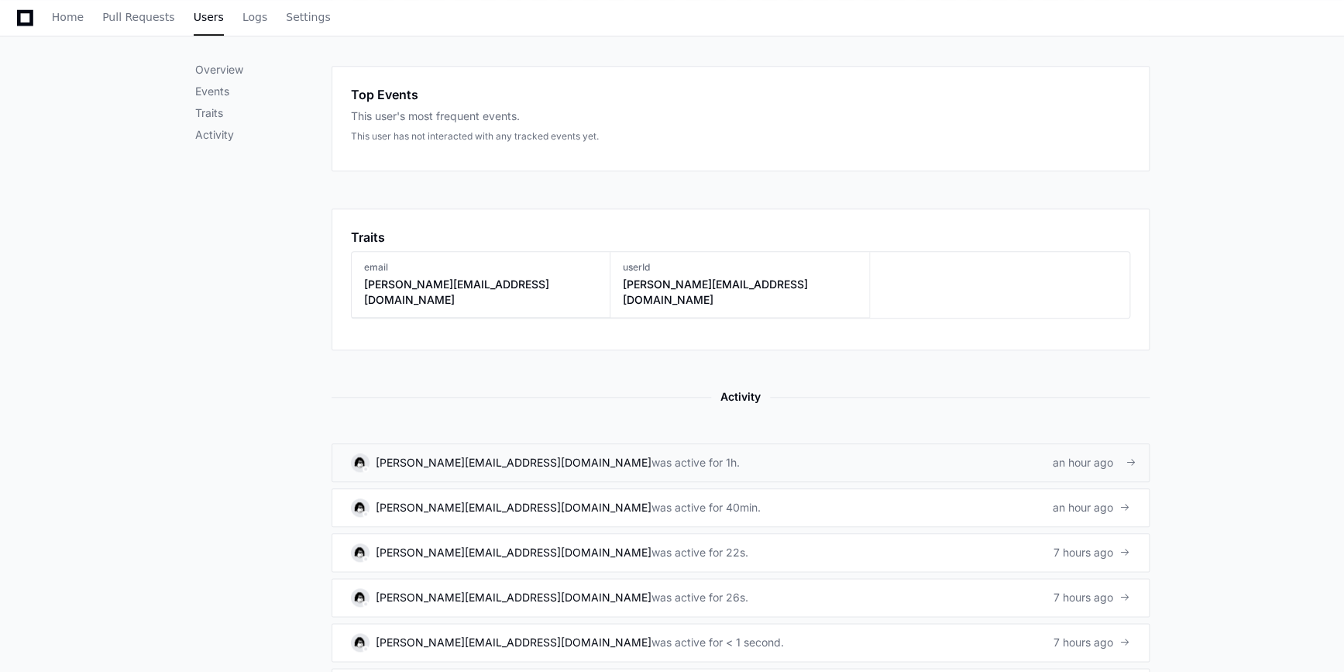
click at [566, 455] on link "suruchi@kochcc.com was active for 1h. an hour ago" at bounding box center [740, 462] width 818 height 39
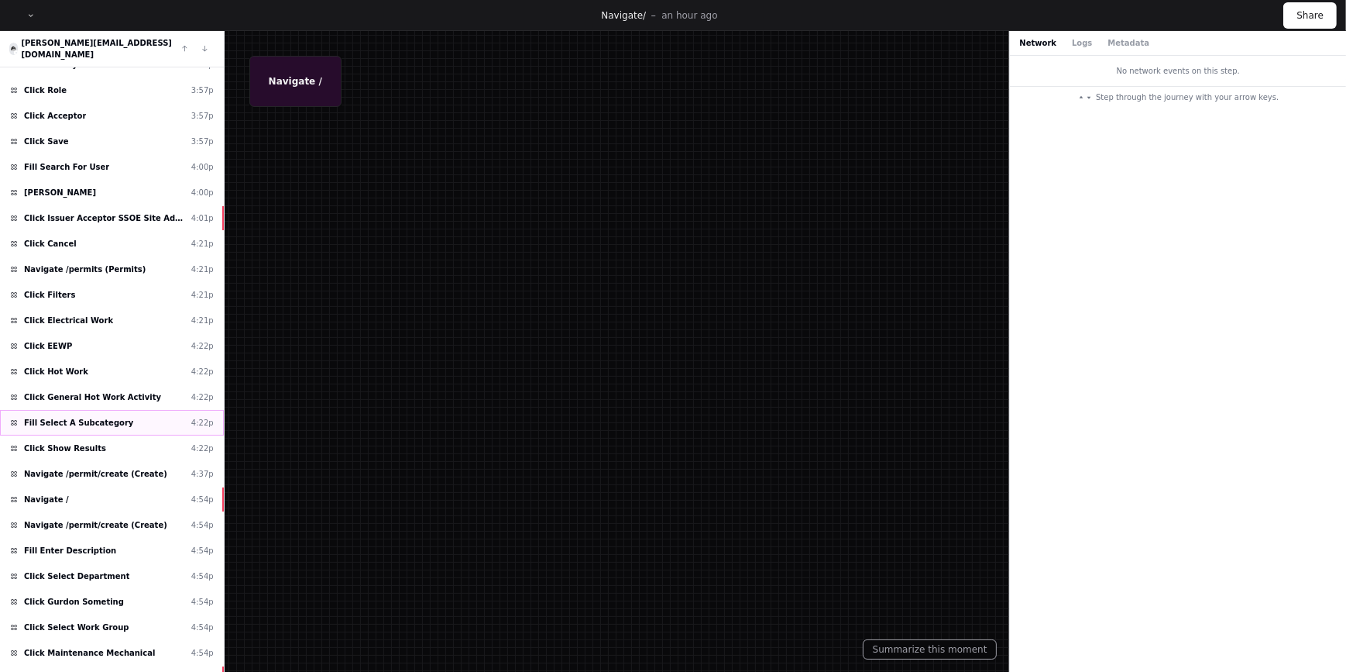
scroll to position [1182, 0]
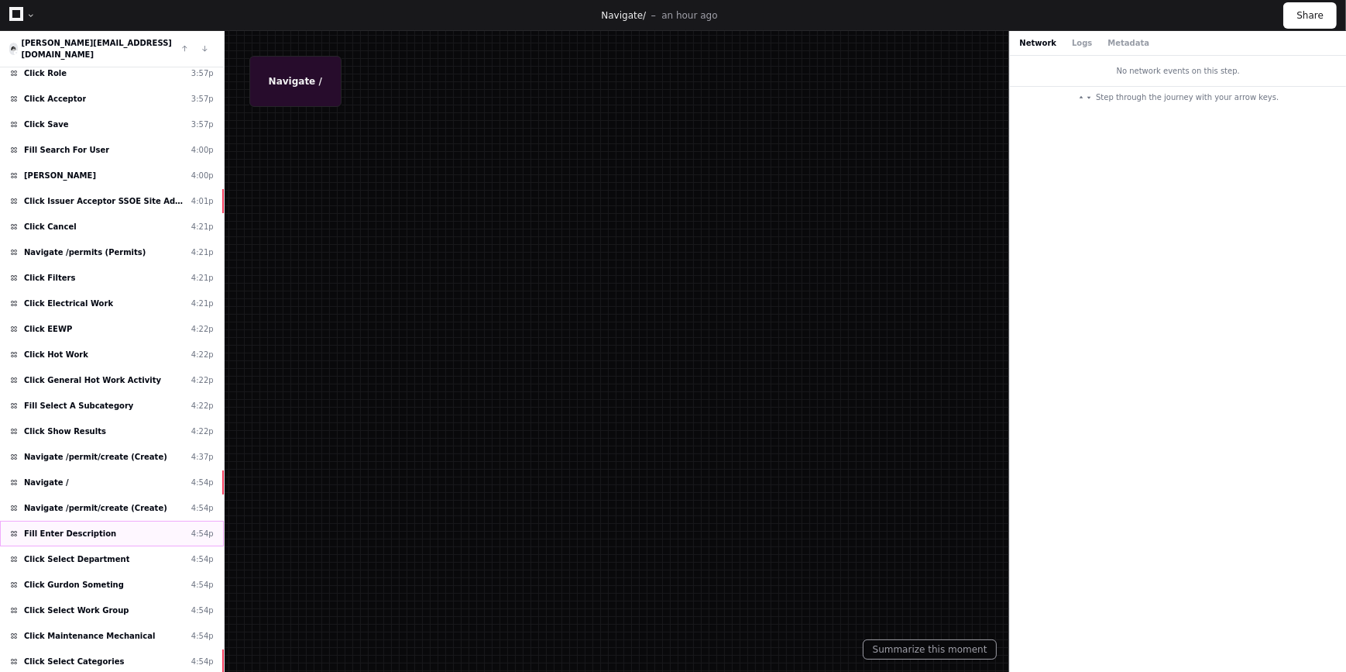
click at [91, 527] on span "Fill Enter Description" at bounding box center [70, 533] width 92 height 12
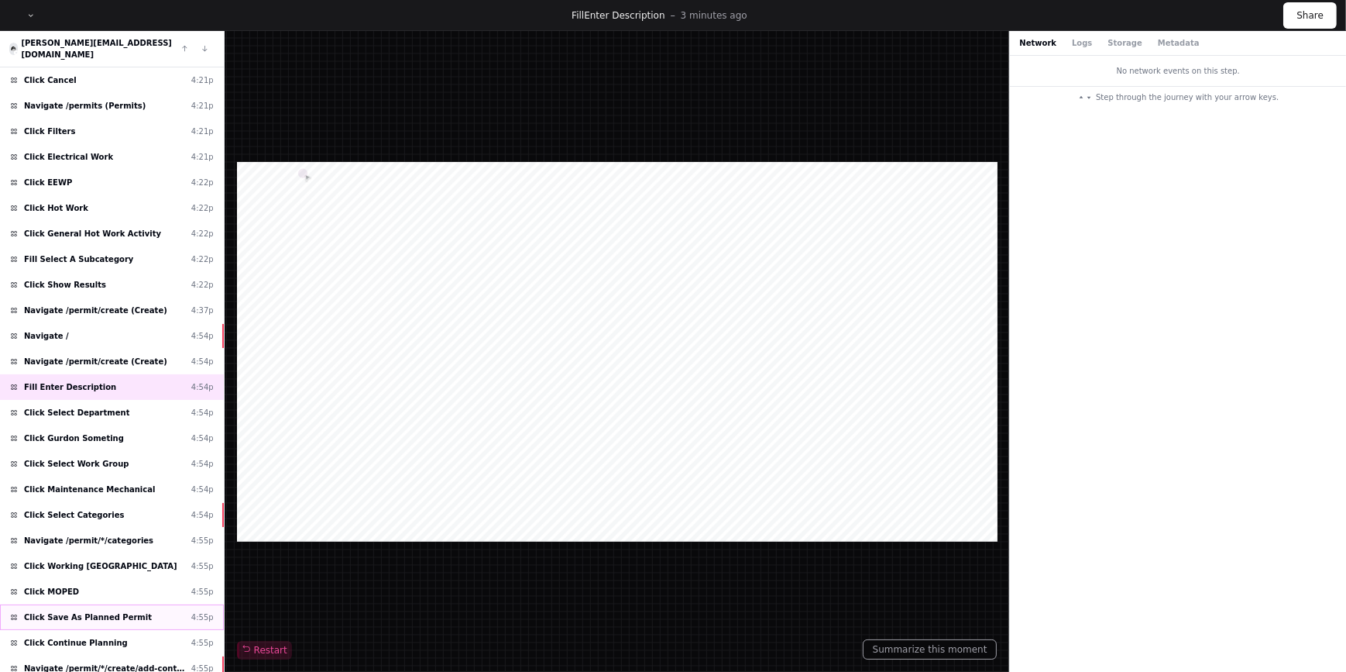
scroll to position [1364, 0]
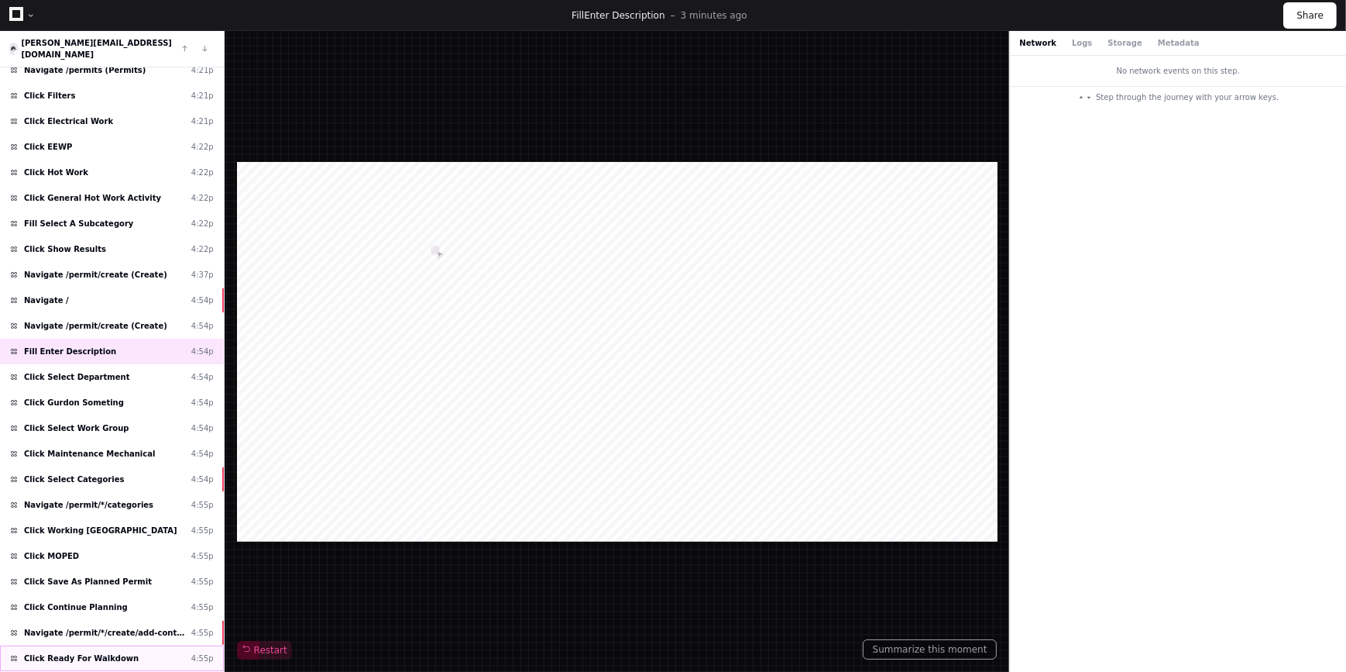
click at [89, 645] on div "Click Ready For Walkdown 4:55p" at bounding box center [112, 658] width 224 height 26
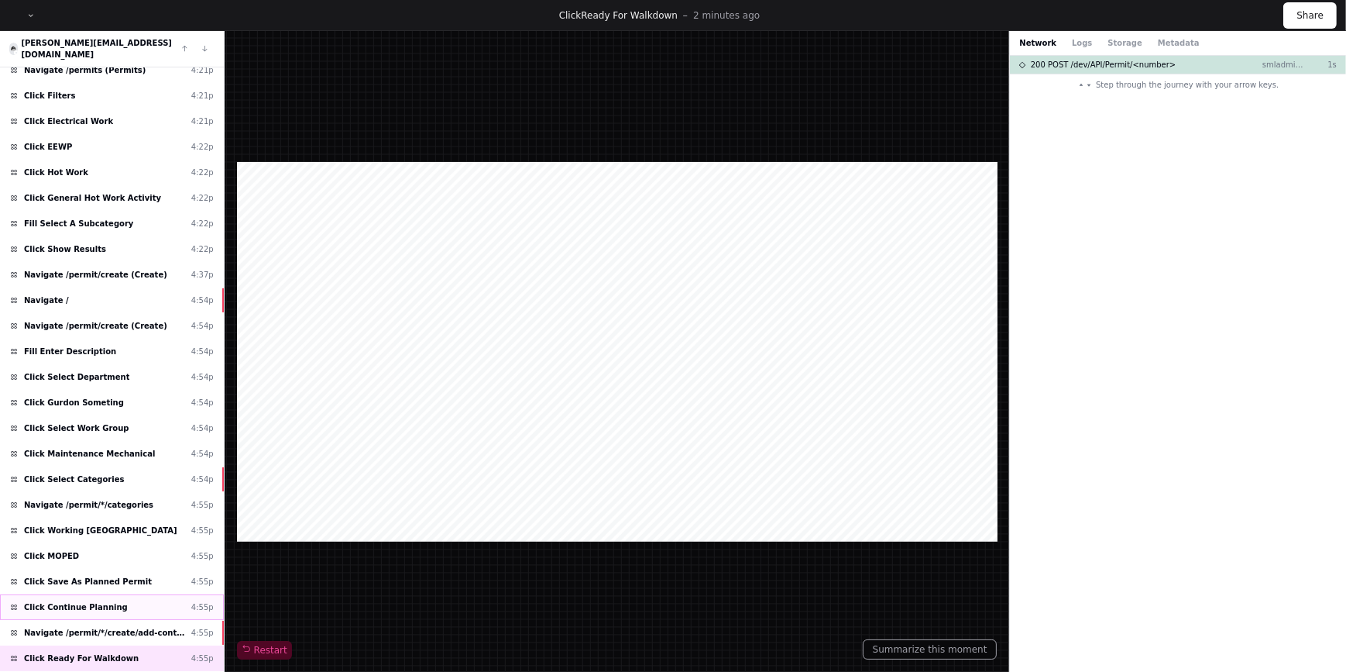
scroll to position [1390, 0]
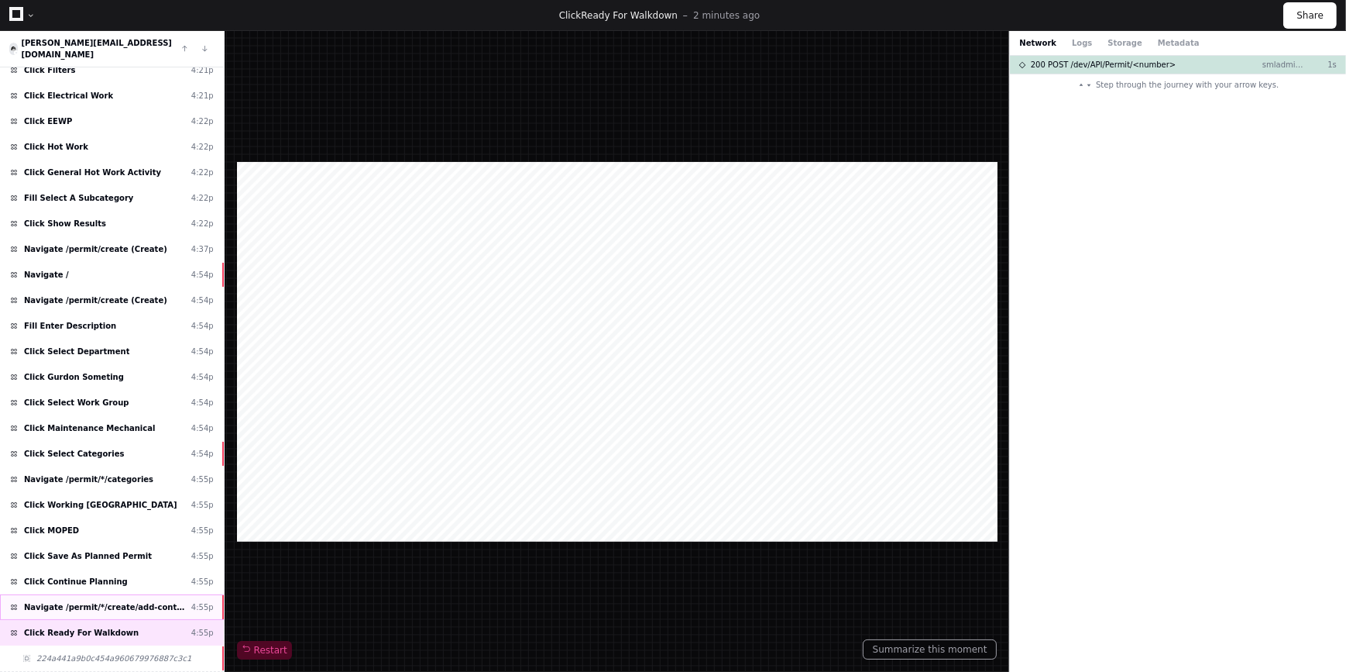
click at [156, 601] on span "Navigate /permit/*/create/add-controls" at bounding box center [104, 607] width 161 height 12
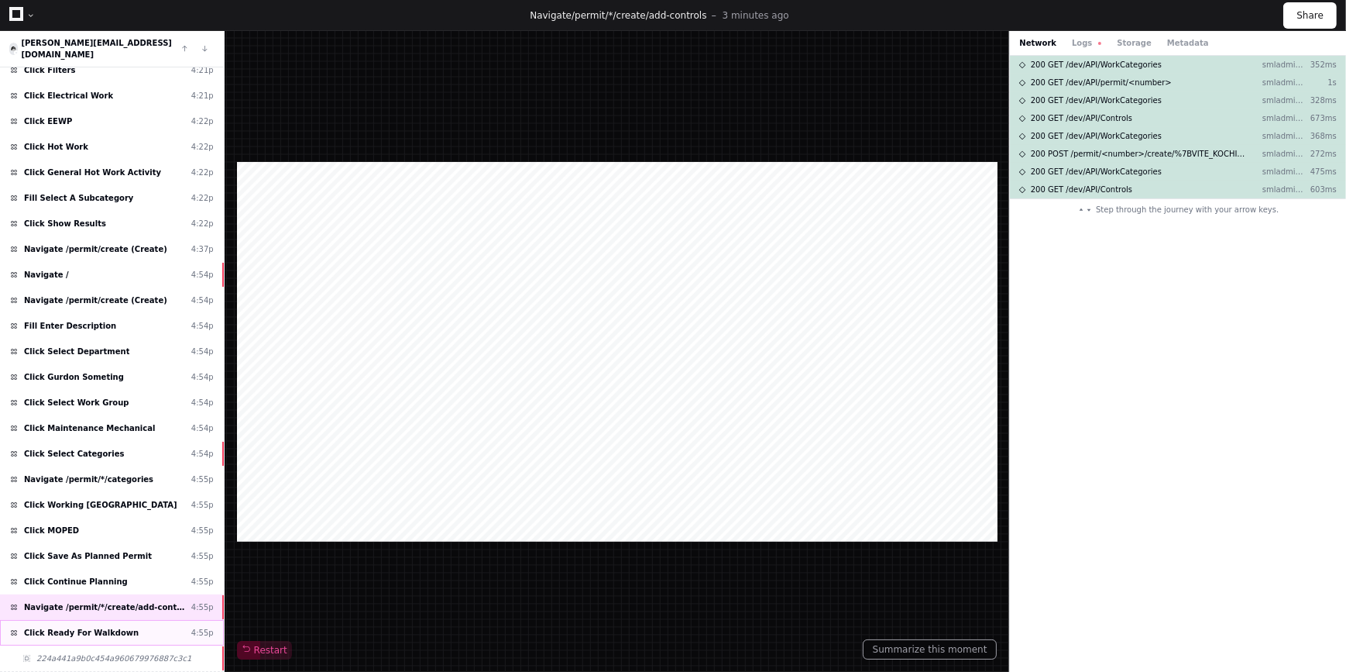
click at [130, 620] on div "Click Ready For Walkdown 4:55p" at bounding box center [112, 633] width 224 height 26
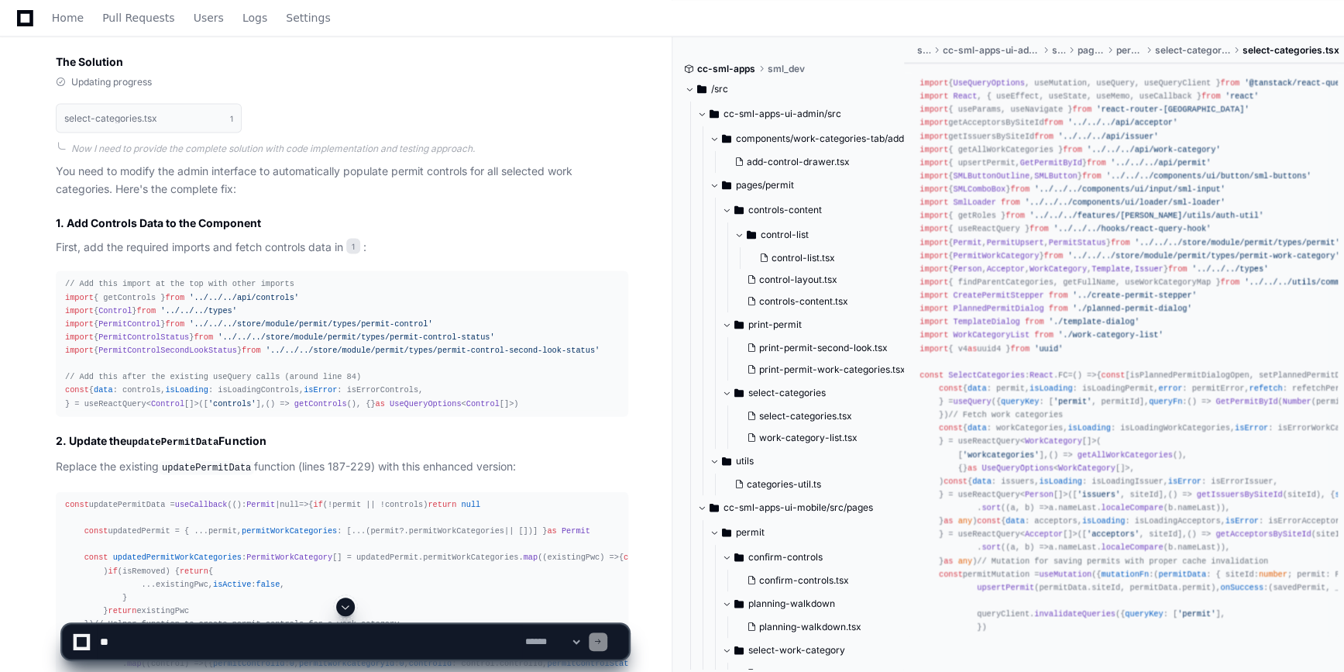
scroll to position [1456, 0]
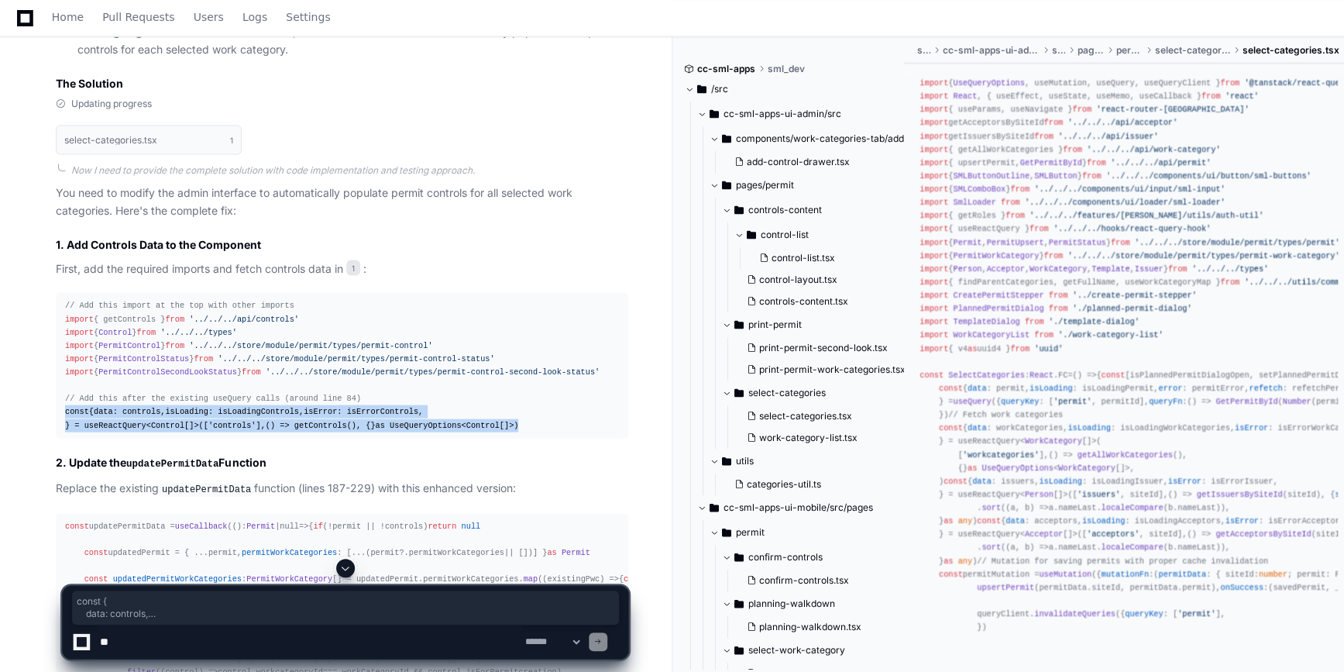
drag, startPoint x: 62, startPoint y: 410, endPoint x: 490, endPoint y: 465, distance: 431.7
click at [490, 437] on pre "// Add this import at the top with other imports import { getControls } from '.…" at bounding box center [342, 364] width 572 height 145
copy div "const { data : controls, isLoading : isLoadingControls, isError : isErrorContro…"
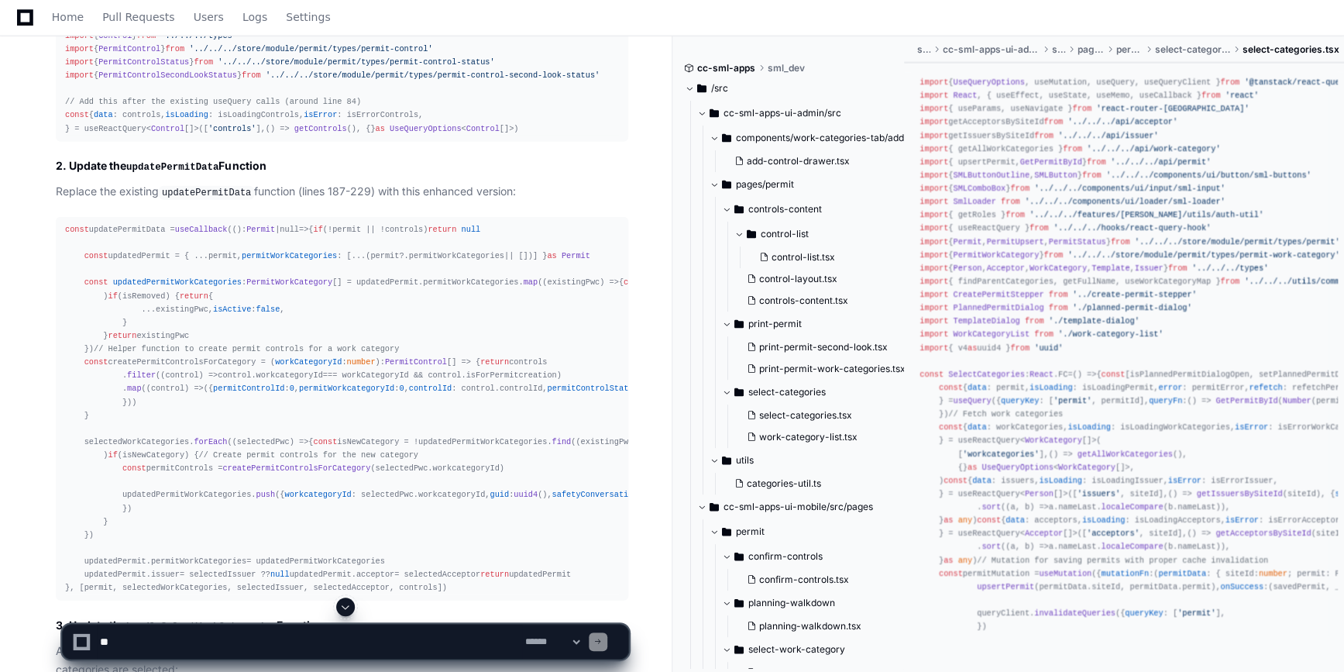
click at [51, 376] on div "Updating progress select-categories.tsx 1 Now I need to provide the complete so…" at bounding box center [326, 429] width 603 height 1256
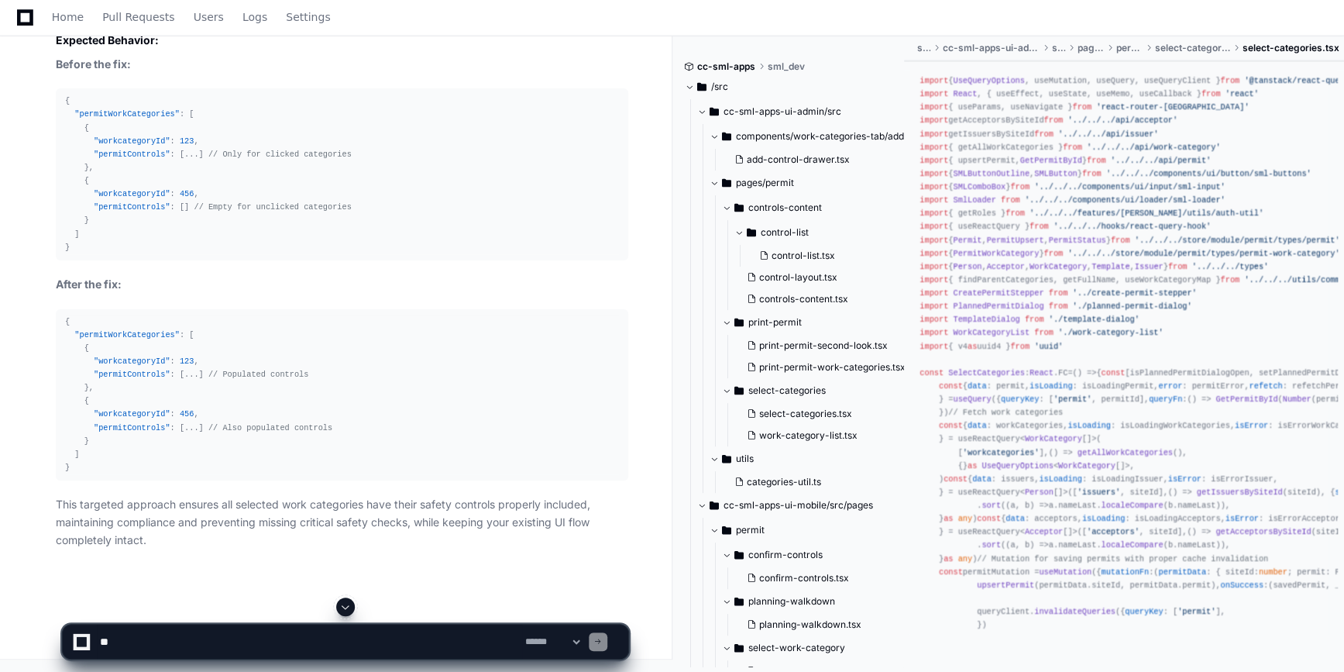
scroll to position [9600, 0]
click at [133, 644] on textarea at bounding box center [309, 641] width 425 height 34
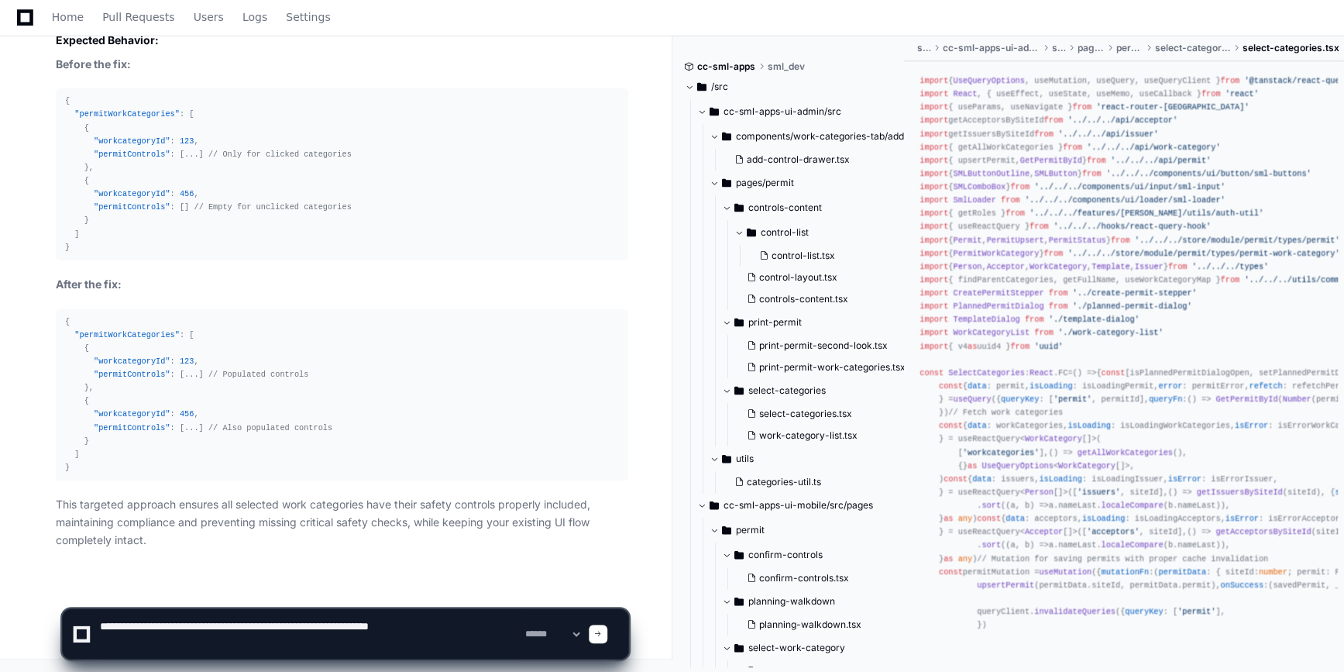
paste textarea "**********"
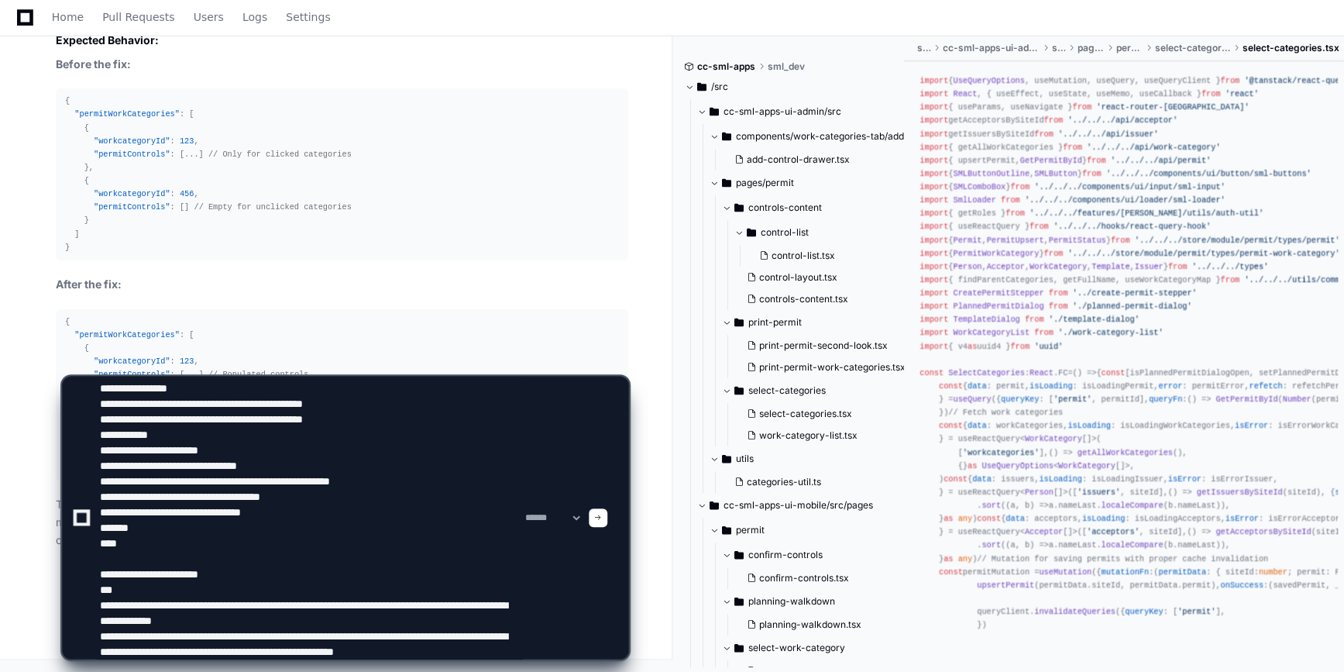
scroll to position [36, 0]
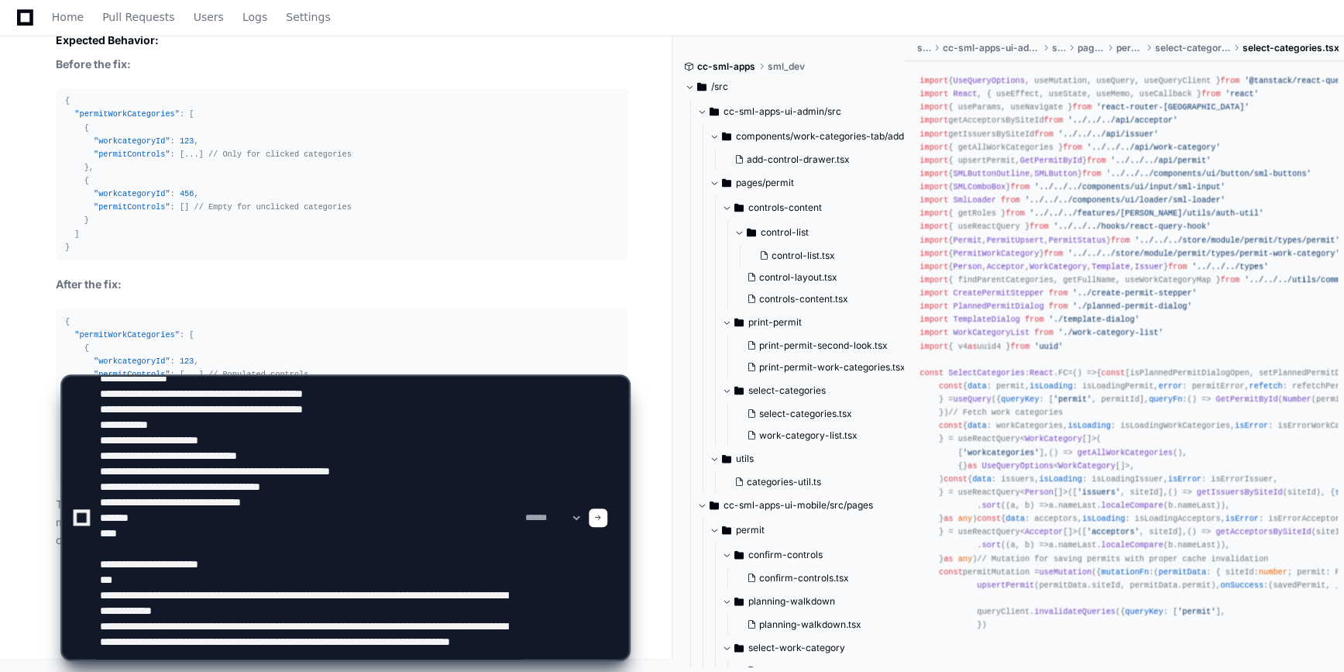
type textarea "**********"
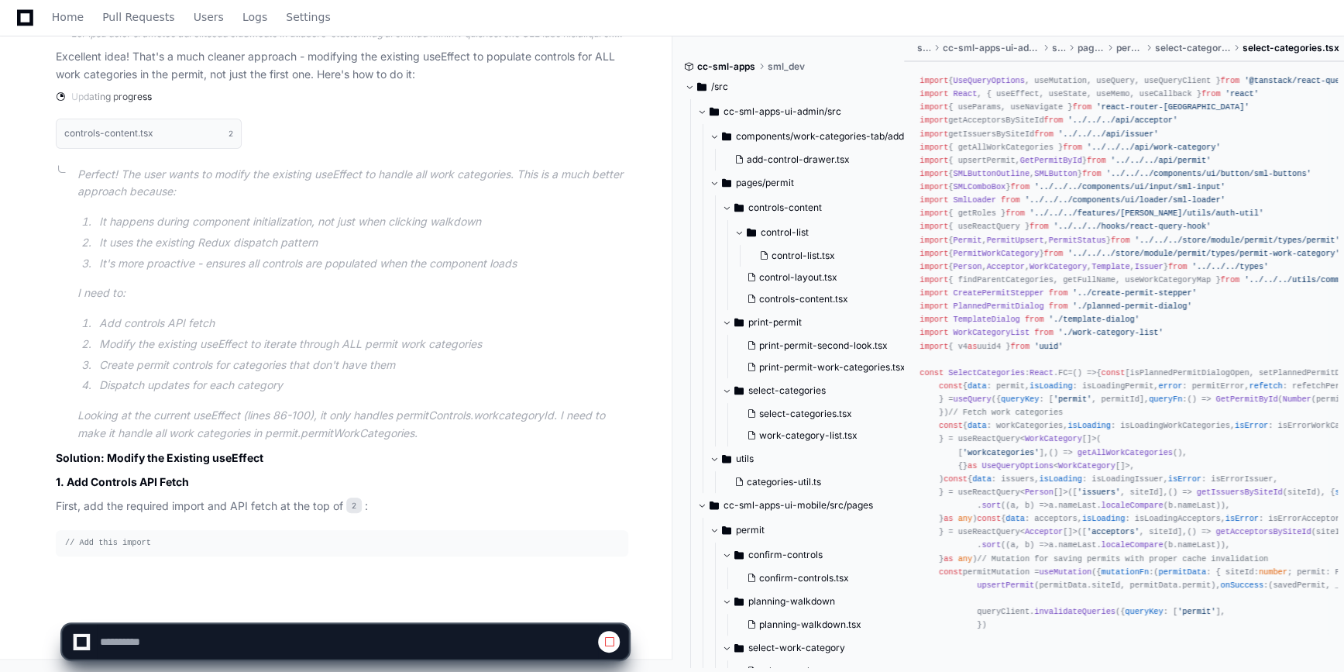
scroll to position [10658, 0]
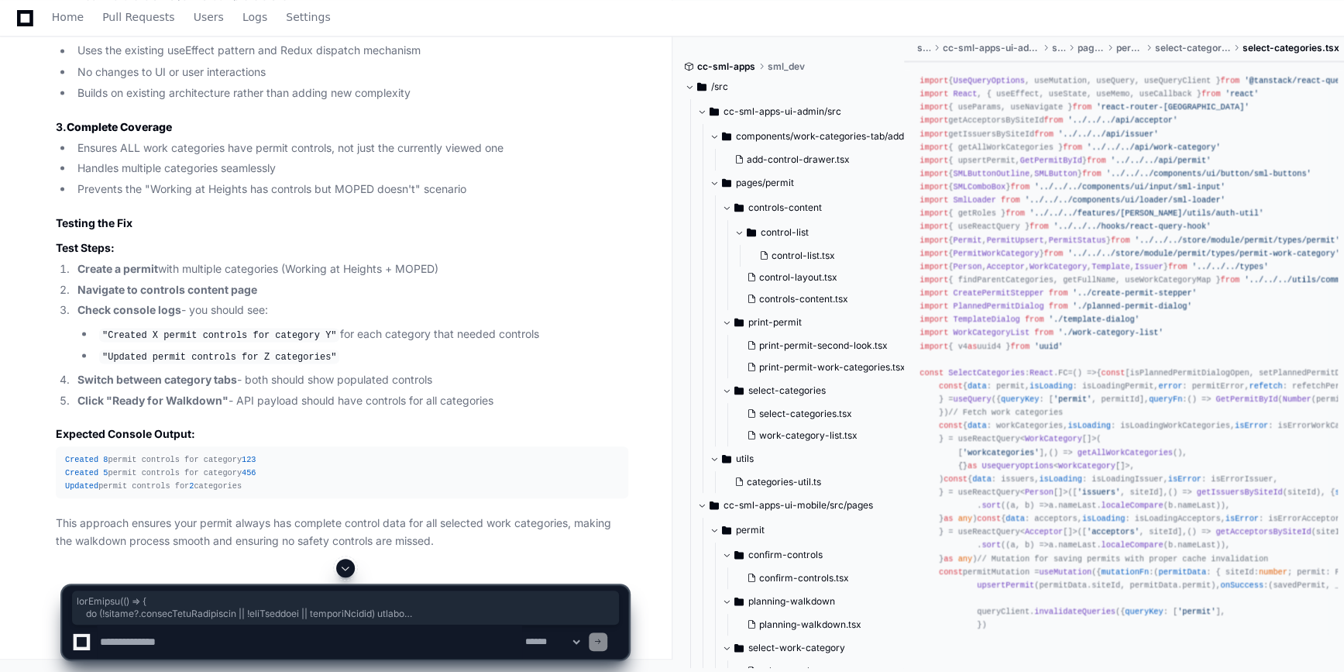
drag, startPoint x: 58, startPoint y: 154, endPoint x: 251, endPoint y: 500, distance: 395.6
copy article "useEffect ( () => { if (!permit?. permitWorkCategories || !allControls || initi…"
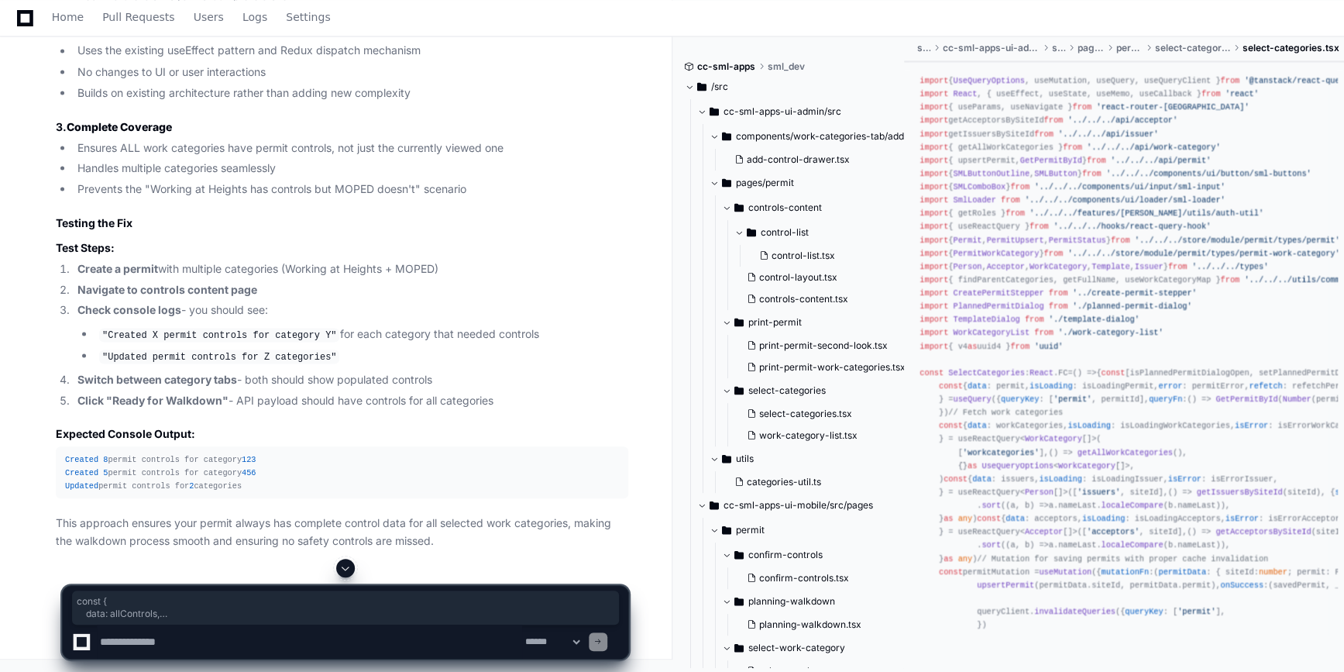
drag, startPoint x: 63, startPoint y: 256, endPoint x: 508, endPoint y: 314, distance: 449.1
copy div "const { data : allControls, isLoading : isLoadingControls, isError : isErrorCon…"
